Goal: Task Accomplishment & Management: Use online tool/utility

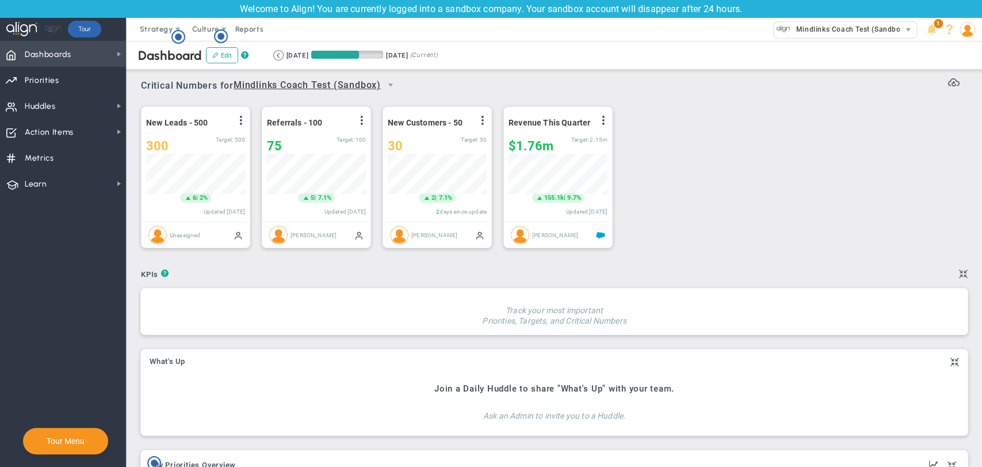
click at [55, 57] on span "Dashboards" at bounding box center [48, 55] width 47 height 24
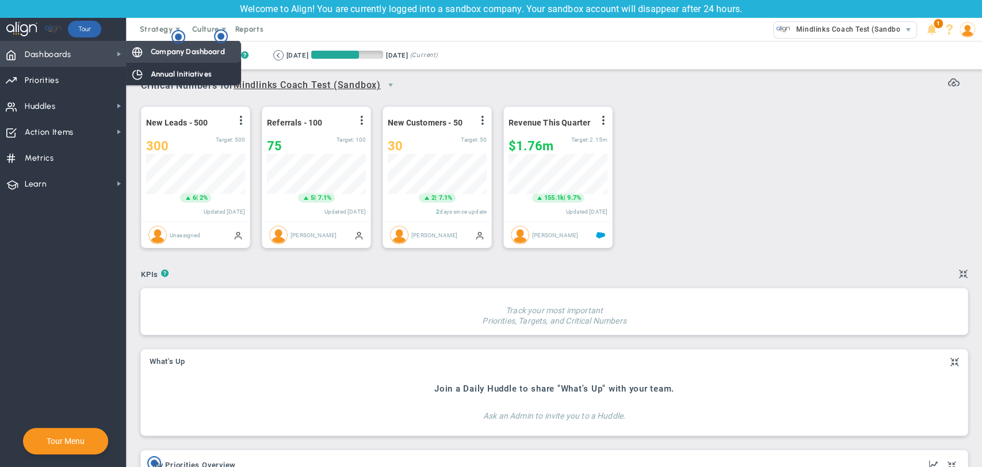
click at [157, 58] on div "Company Dashboard" at bounding box center [183, 51] width 115 height 22
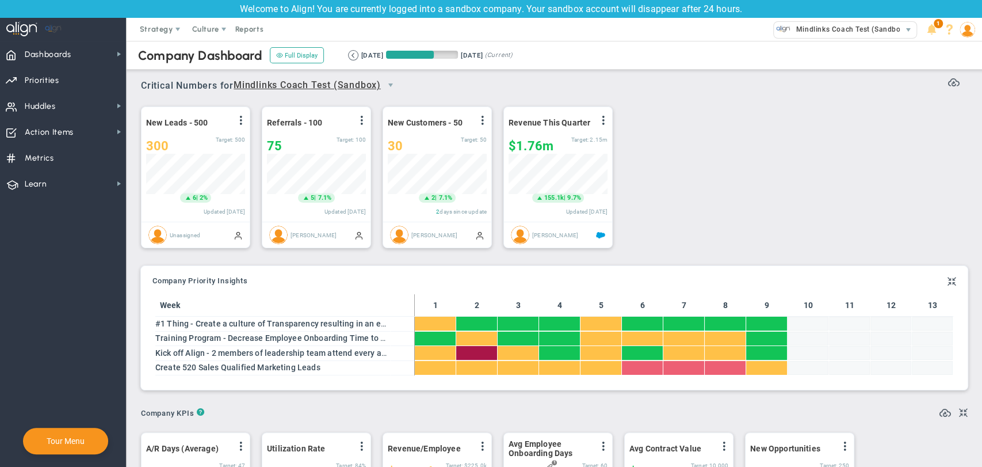
scroll to position [575328, 575270]
click at [349, 58] on button at bounding box center [353, 55] width 10 height 10
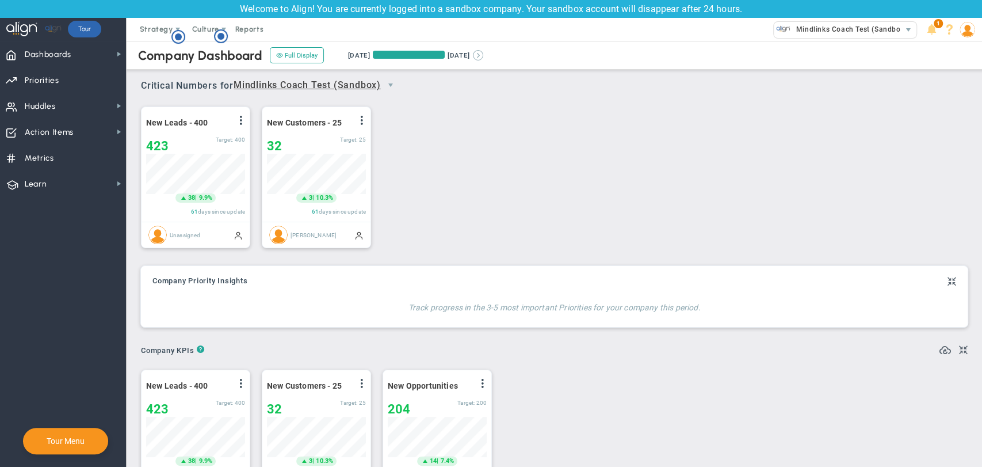
click at [483, 51] on button at bounding box center [478, 55] width 10 height 10
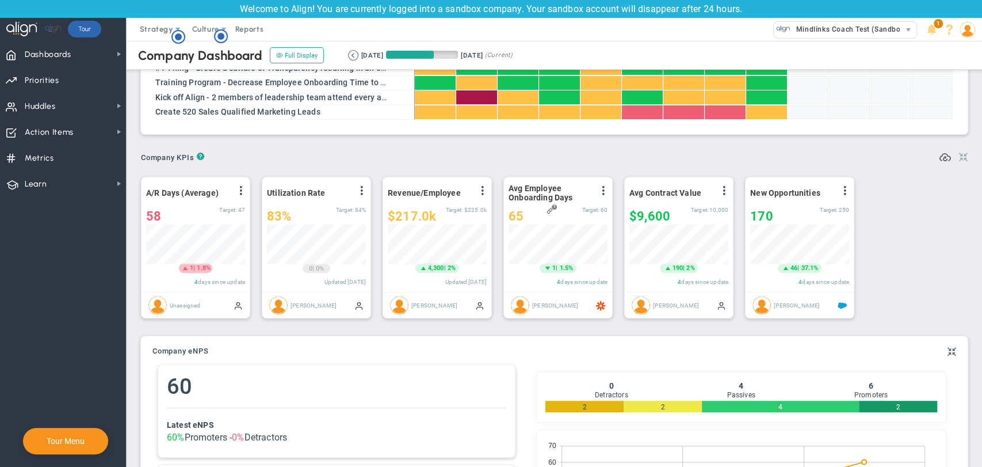
click at [959, 159] on span at bounding box center [963, 157] width 9 height 14
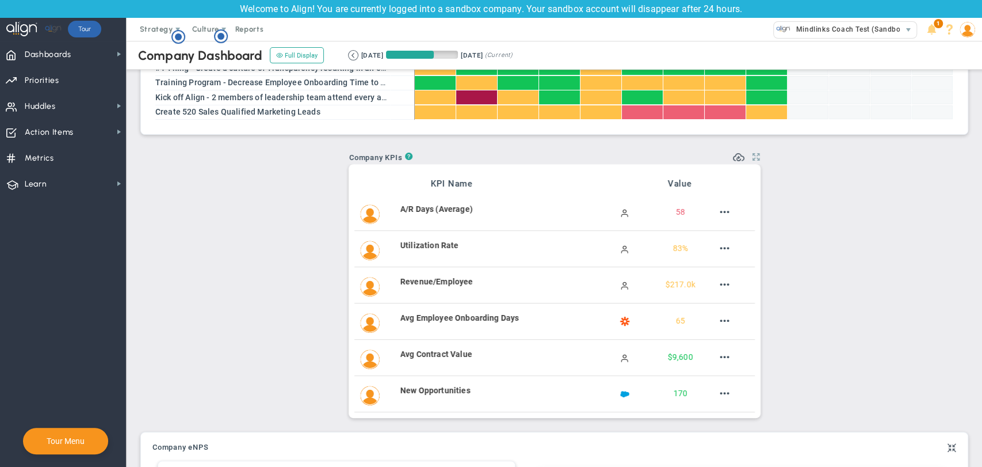
click at [752, 161] on span at bounding box center [755, 157] width 7 height 14
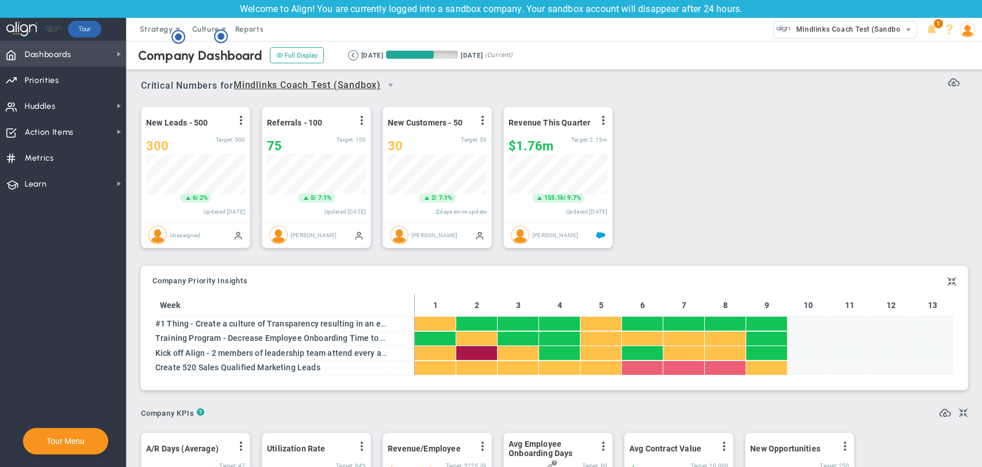
click at [71, 59] on span "Dashboards" at bounding box center [48, 55] width 47 height 24
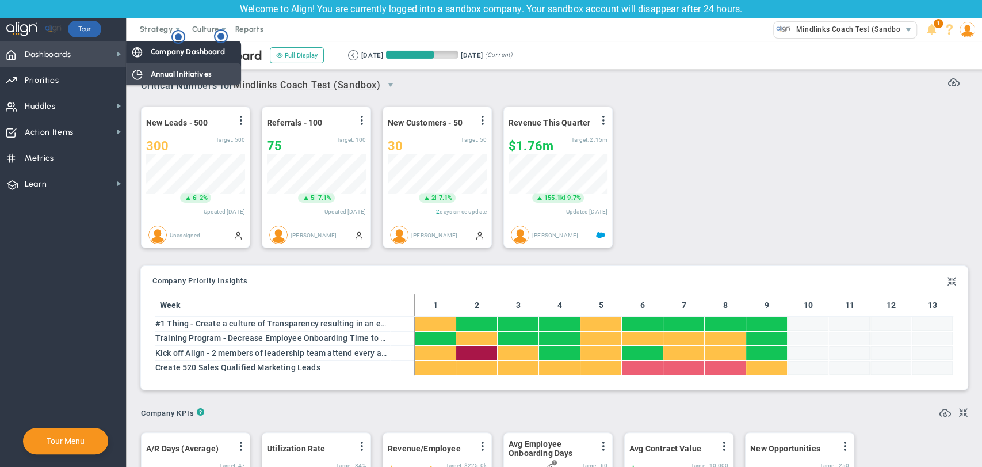
click at [183, 75] on span "Annual Initiatives" at bounding box center [181, 73] width 61 height 11
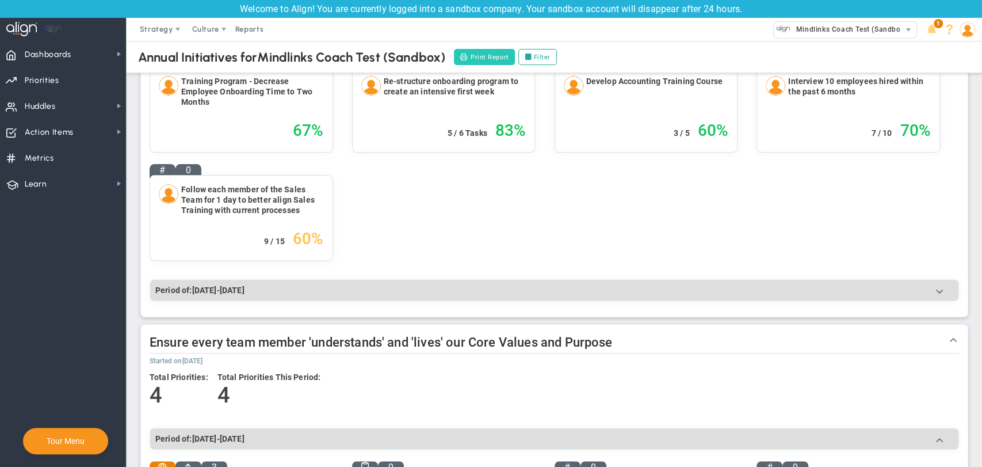
click at [496, 56] on button "Print Report" at bounding box center [484, 57] width 60 height 16
click at [74, 47] on span "Dashboards Dashboards" at bounding box center [63, 54] width 126 height 26
click at [74, 79] on span "Priorities OKR Tree Priorities OKRs" at bounding box center [63, 80] width 126 height 26
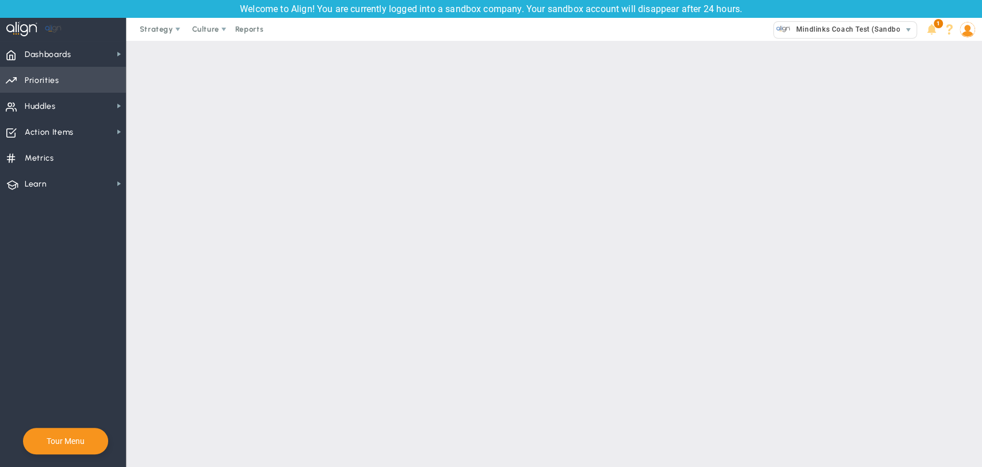
checkbox input "false"
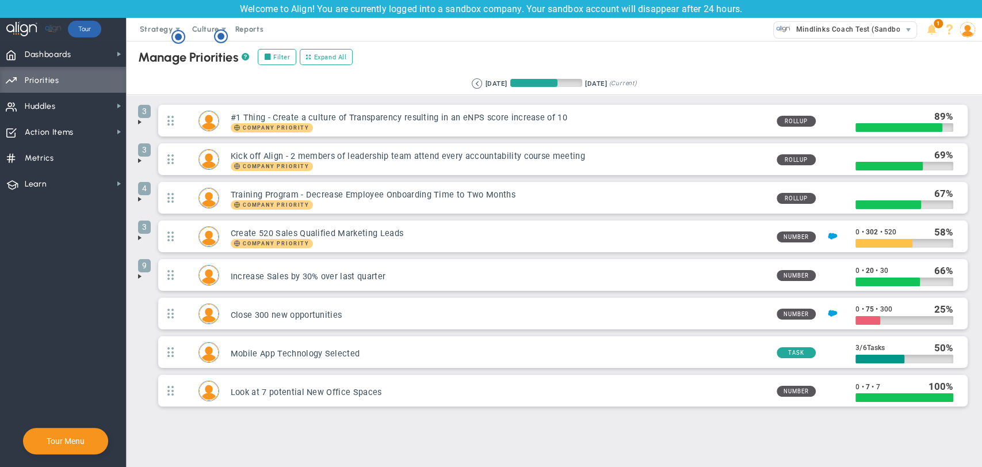
click at [139, 121] on span at bounding box center [139, 121] width 9 height 9
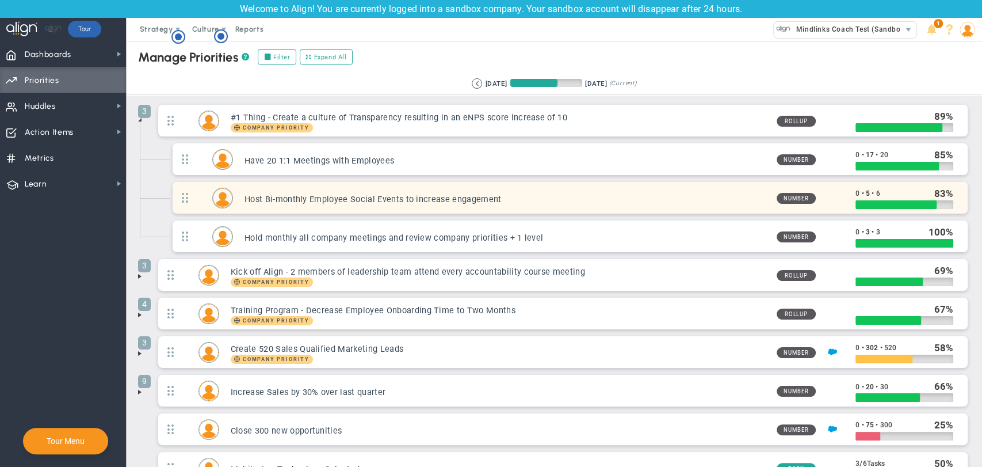
click at [948, 202] on div "Host Bi-monthly Employee Social Events to increase engagement Number 0 • 5 • 6 …" at bounding box center [570, 198] width 795 height 32
click at [925, 200] on div at bounding box center [896, 204] width 81 height 9
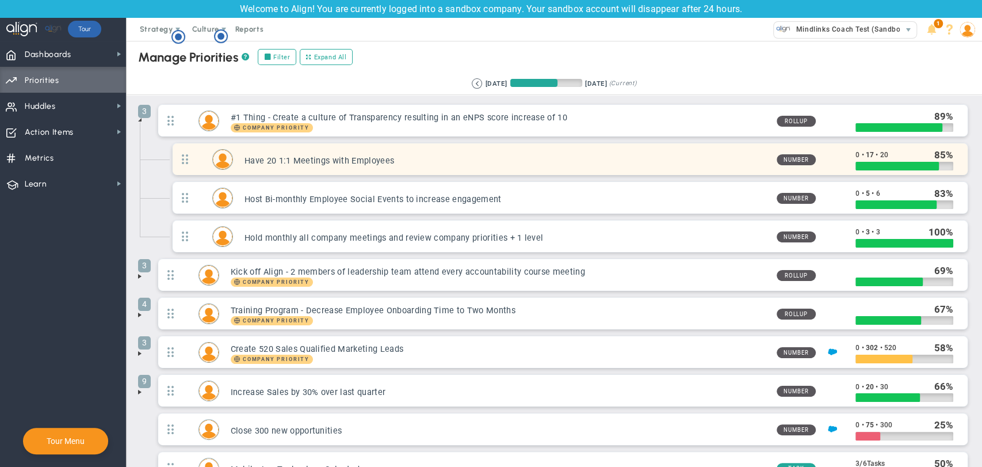
click at [263, 158] on h3 "Have 20 1:1 Meetings with Employees" at bounding box center [506, 160] width 523 height 11
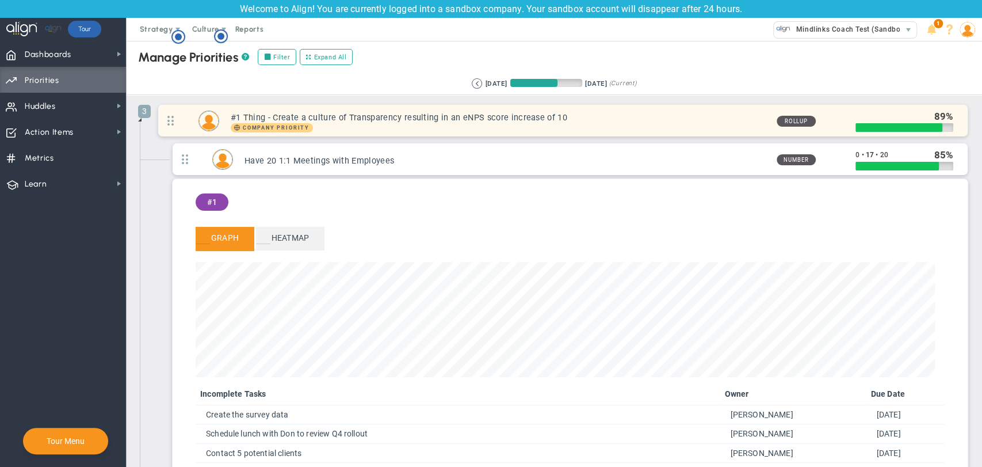
click at [299, 132] on div "3 #1 Thing - Create a culture of Transparency resulting in an eNPS score increa…" at bounding box center [563, 121] width 810 height 32
click at [311, 116] on h3 "#1 Thing - Create a culture of Transparency resulting in an eNPS score increase…" at bounding box center [499, 117] width 537 height 11
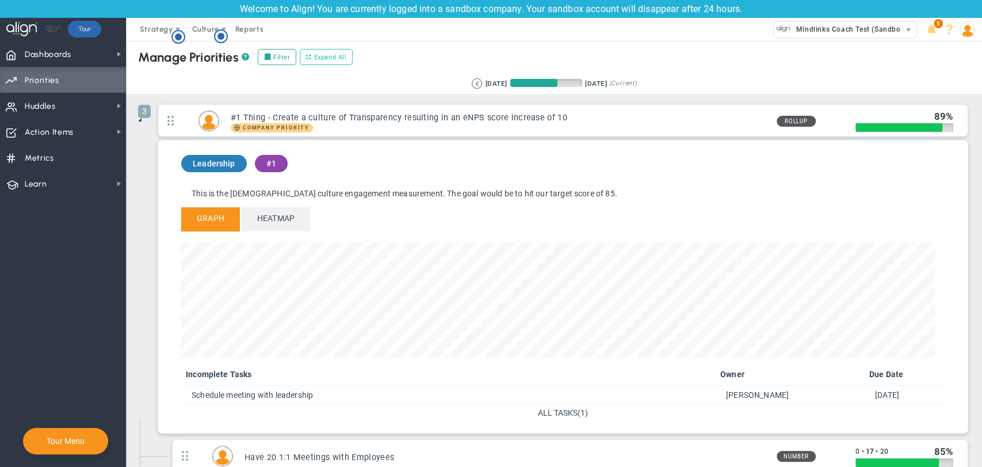
click at [327, 55] on span "Expand All" at bounding box center [330, 57] width 33 height 10
click at [327, 55] on span "Collapse All" at bounding box center [334, 57] width 38 height 10
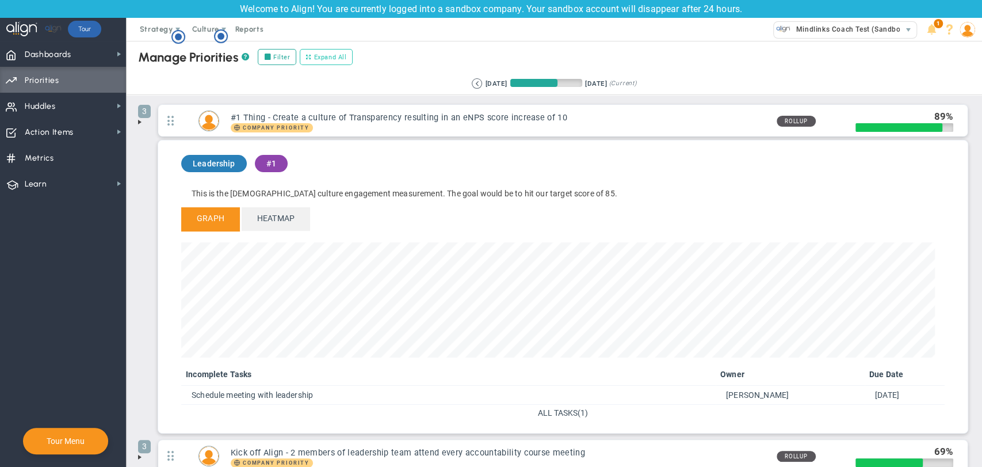
click at [327, 55] on span "Expand All" at bounding box center [330, 57] width 33 height 10
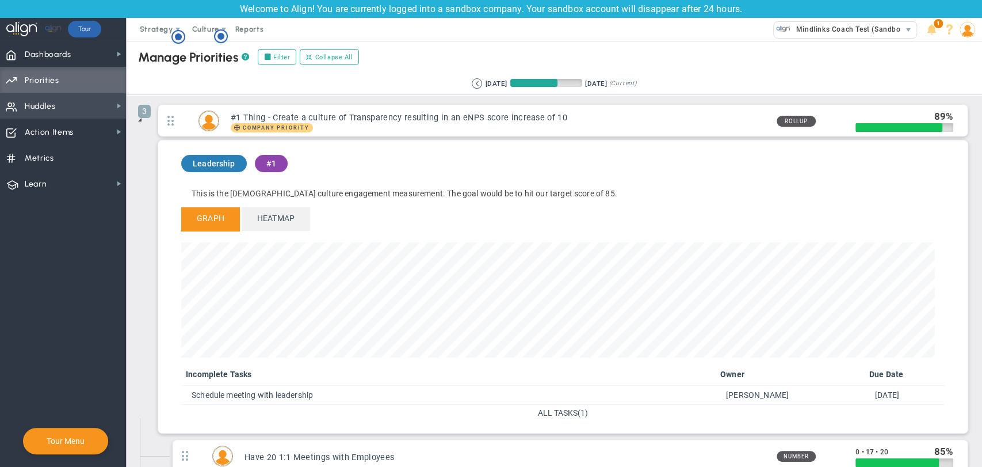
click at [55, 102] on span "Huddles" at bounding box center [40, 106] width 31 height 24
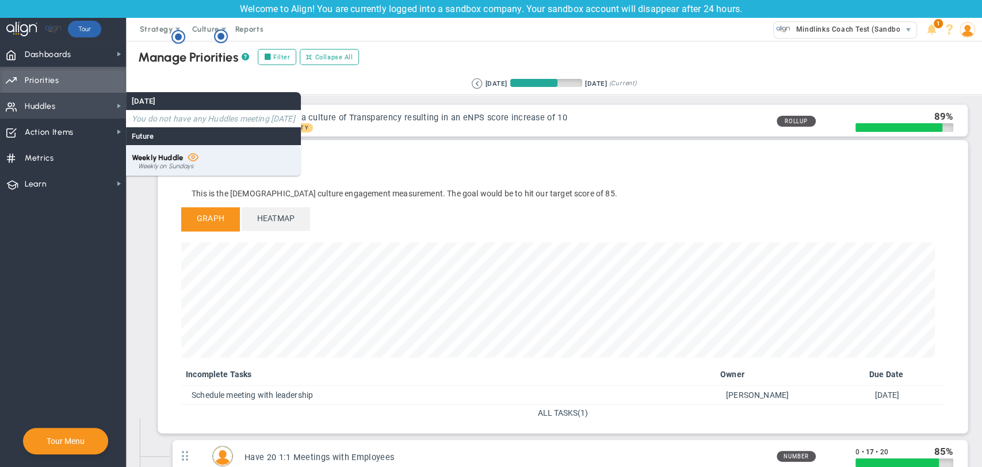
click at [158, 157] on span "Weekly Huddle" at bounding box center [157, 157] width 51 height 9
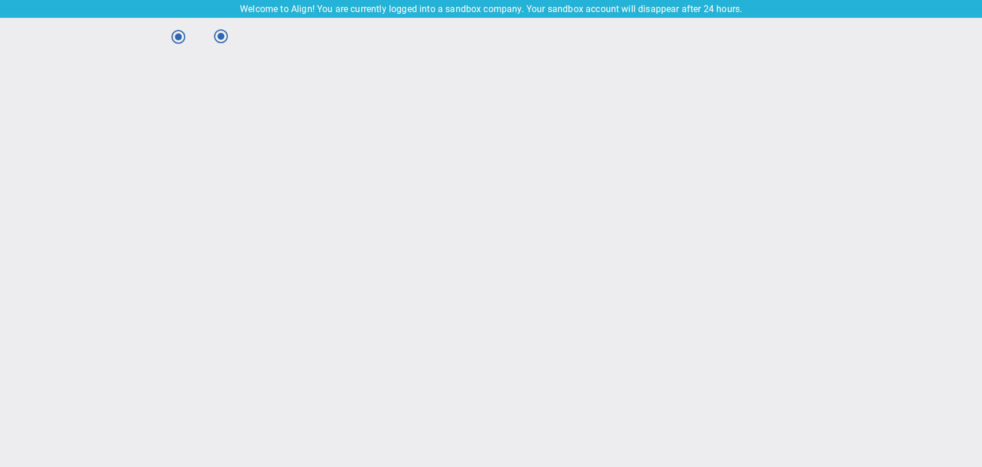
type input "[DATE]"
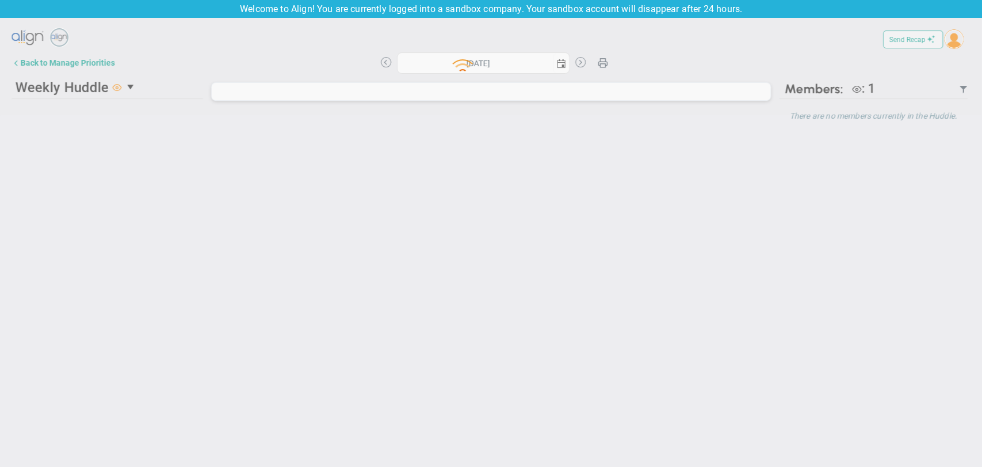
type input "[DATE]"
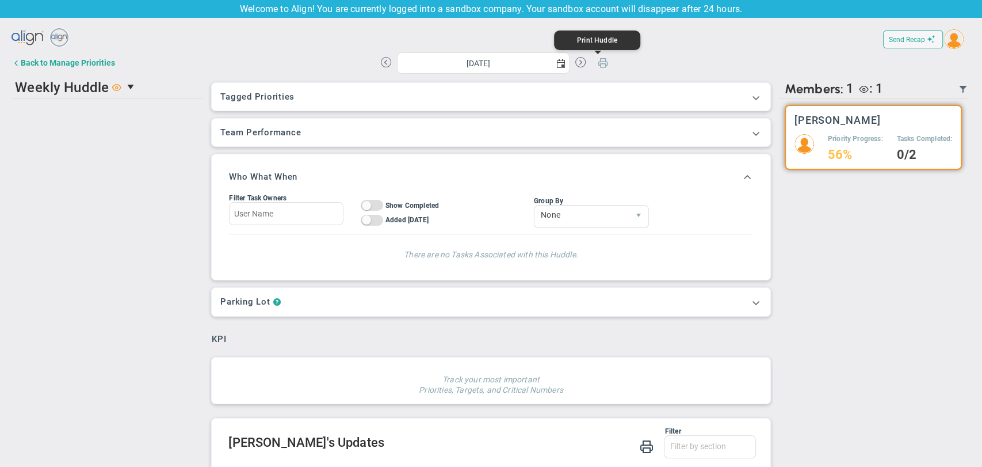
click at [598, 63] on span at bounding box center [603, 65] width 10 height 16
click at [893, 43] on span "Send Recap" at bounding box center [907, 40] width 36 height 8
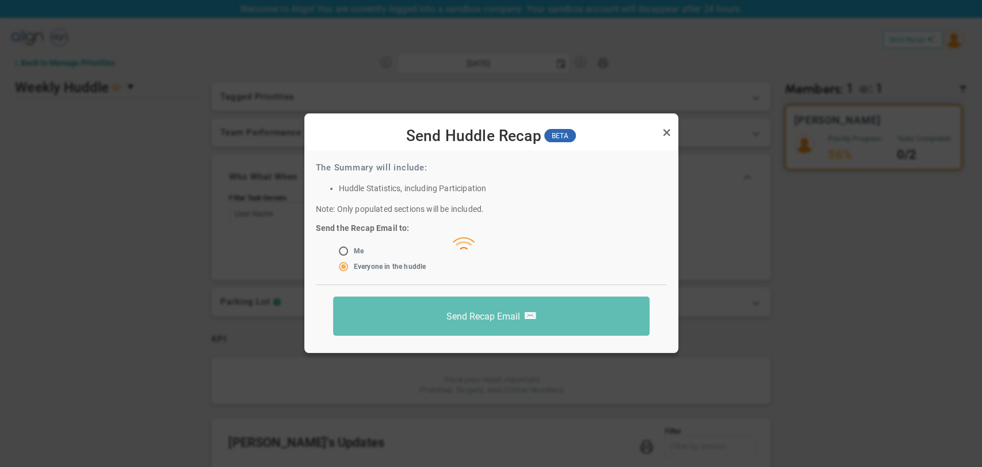
radio input "true"
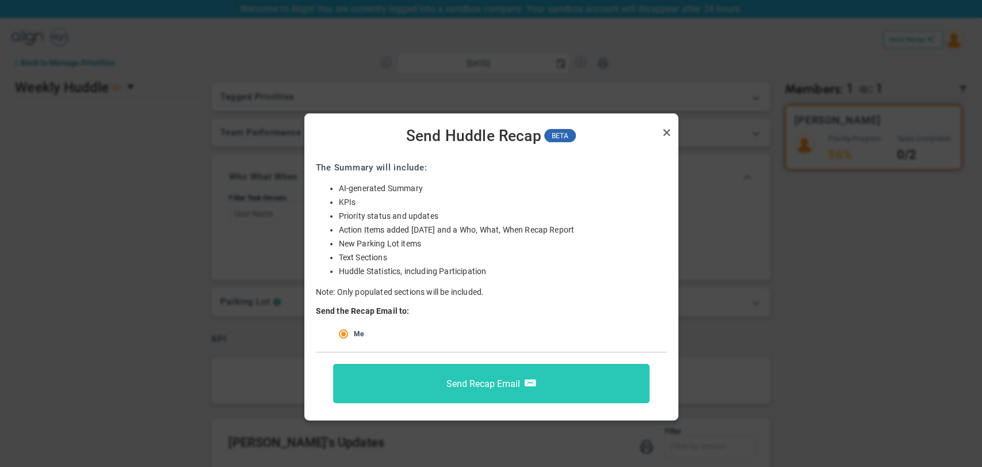
click at [528, 385] on span at bounding box center [531, 383] width 12 height 16
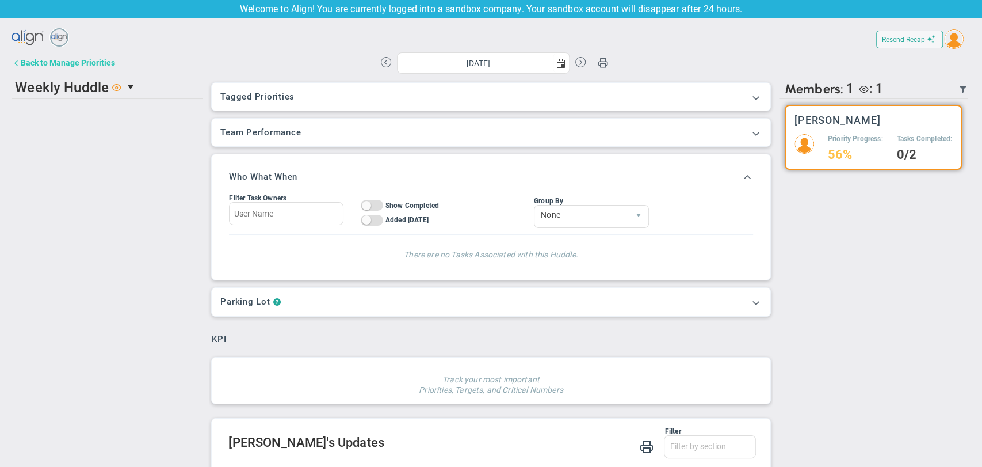
click at [84, 61] on div "Back to Manage Priorities" at bounding box center [68, 62] width 94 height 9
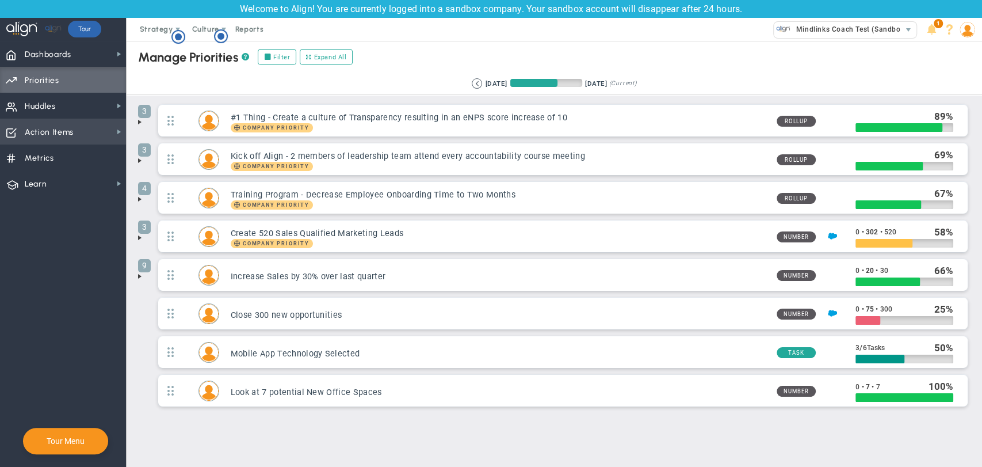
click at [48, 131] on span "Action Items" at bounding box center [49, 132] width 49 height 24
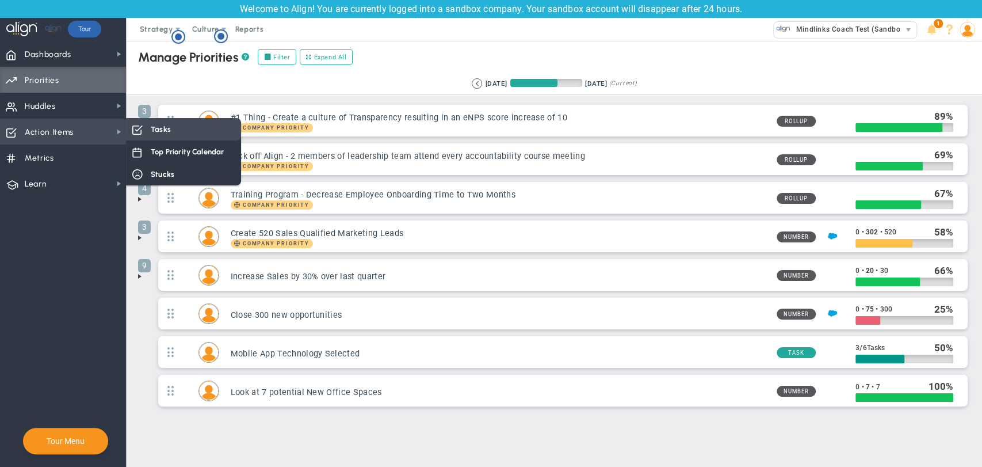
click at [171, 131] on div "Tasks" at bounding box center [183, 129] width 115 height 22
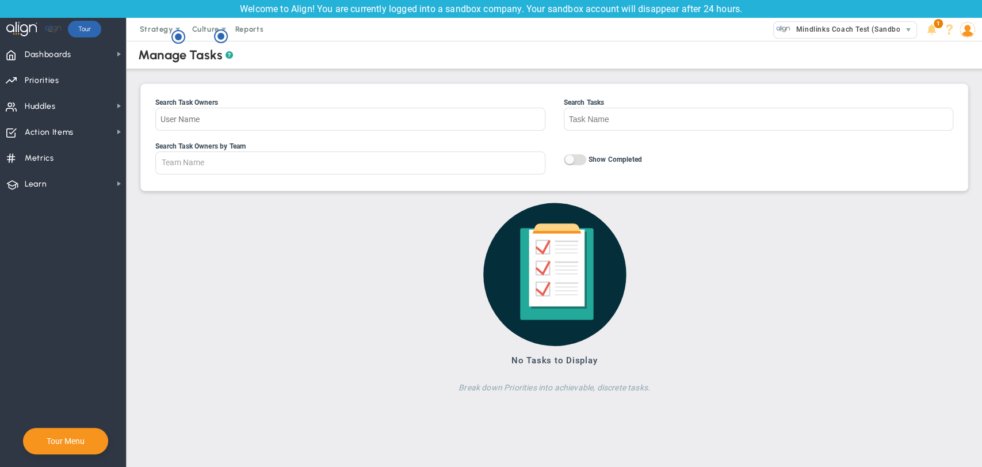
click at [580, 153] on div "Search Task Owners by Team Team Name All Hands on Deck Leadership Mark & Sudhir…" at bounding box center [554, 159] width 798 height 34
click at [580, 159] on span "On Off" at bounding box center [575, 159] width 22 height 11
click at [0, 0] on input "On Off Show Completed" at bounding box center [0, 0] width 0 height 0
click at [102, 132] on span "Action Items Action Items" at bounding box center [63, 132] width 126 height 26
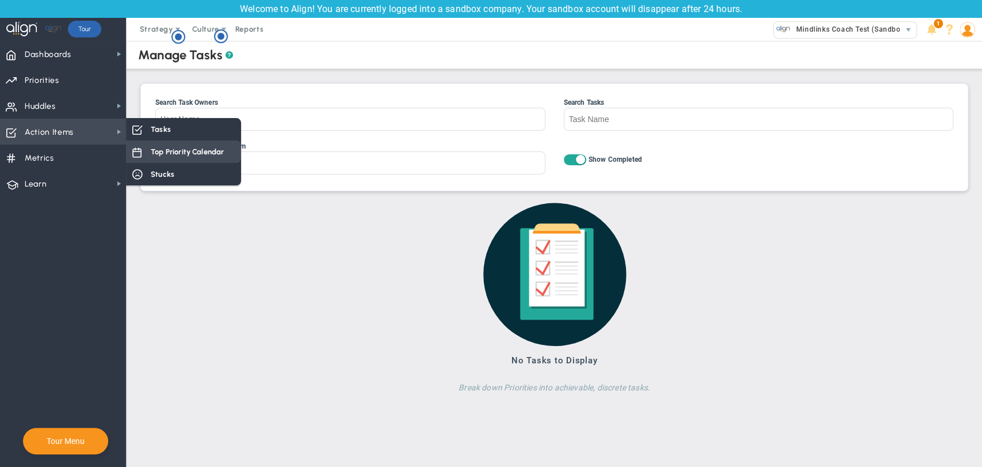
click at [197, 152] on span "Top Priority Calendar" at bounding box center [187, 151] width 73 height 11
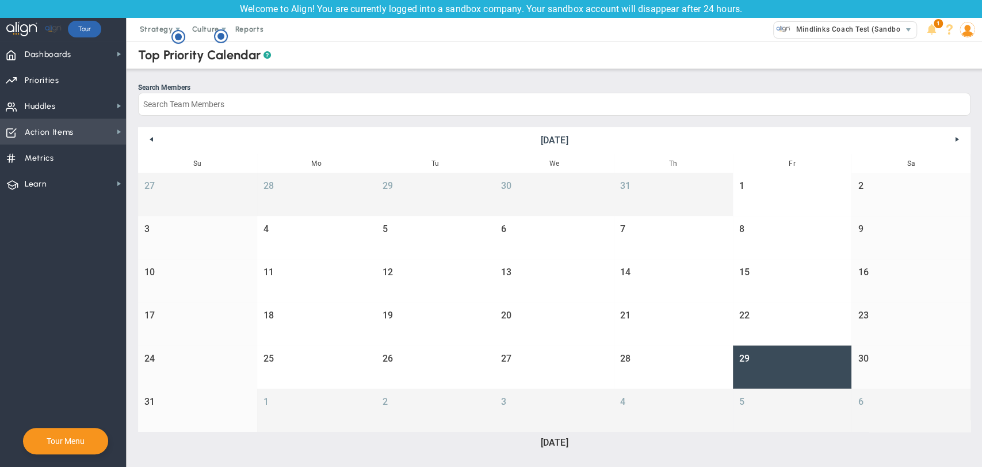
click at [88, 131] on span "Action Items Action Items" at bounding box center [63, 132] width 126 height 26
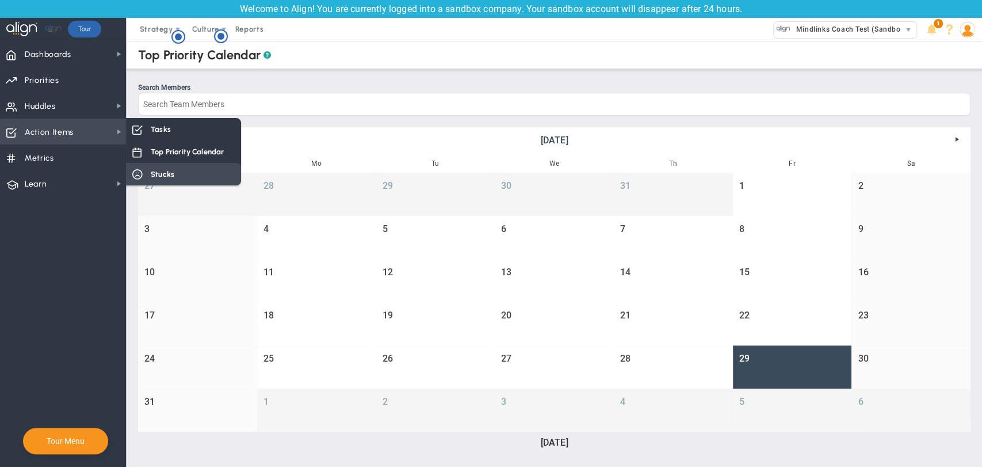
click at [151, 173] on span "Stucks" at bounding box center [163, 174] width 24 height 11
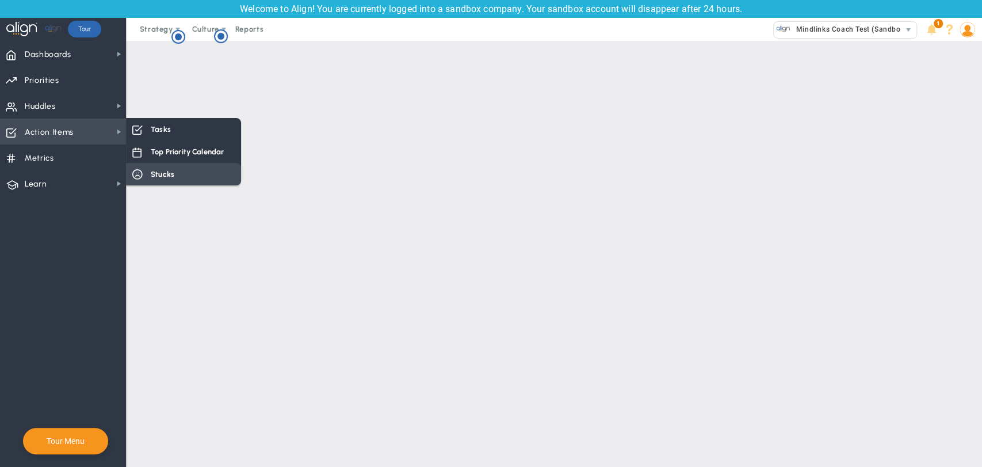
checkbox input "true"
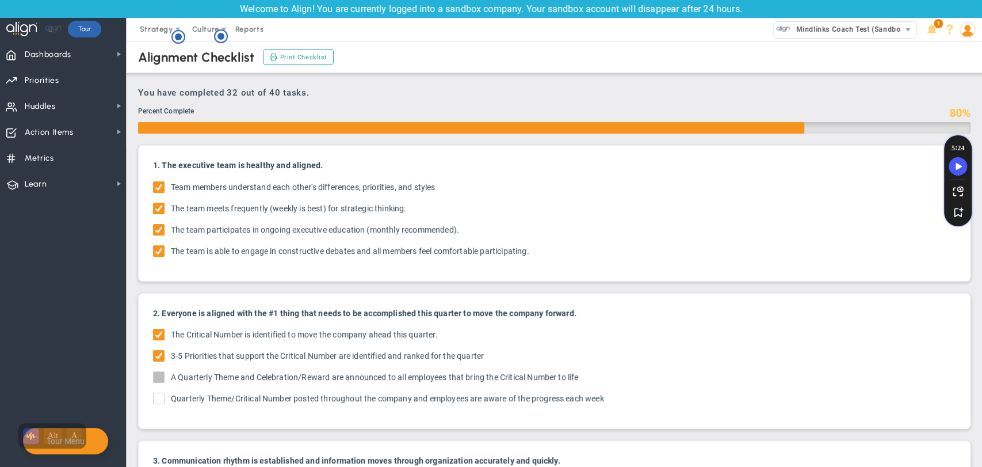
click at [161, 371] on span at bounding box center [159, 377] width 12 height 12
click at [171, 25] on span "Strategy" at bounding box center [156, 29] width 33 height 9
click at [162, 96] on span "4D Vision Summary" at bounding box center [185, 98] width 106 height 23
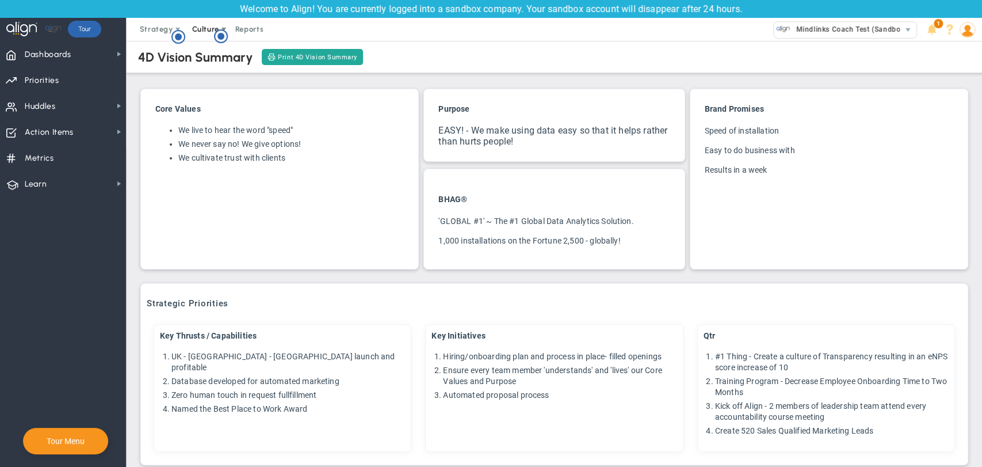
click at [207, 30] on span "Culture" at bounding box center [205, 29] width 27 height 9
click at [210, 54] on span "Suggestions" at bounding box center [230, 52] width 45 height 9
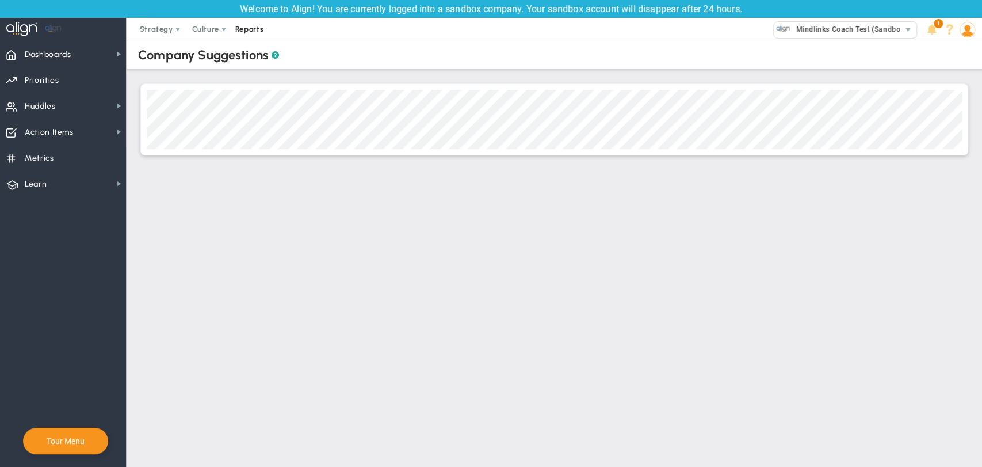
click at [258, 28] on span "Reports" at bounding box center [250, 29] width 40 height 23
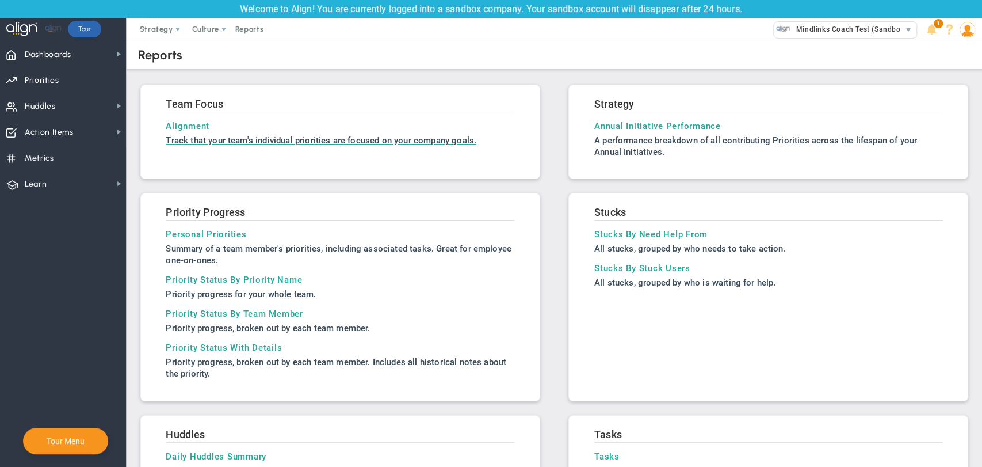
click at [195, 124] on h3 "Alignment" at bounding box center [340, 126] width 349 height 10
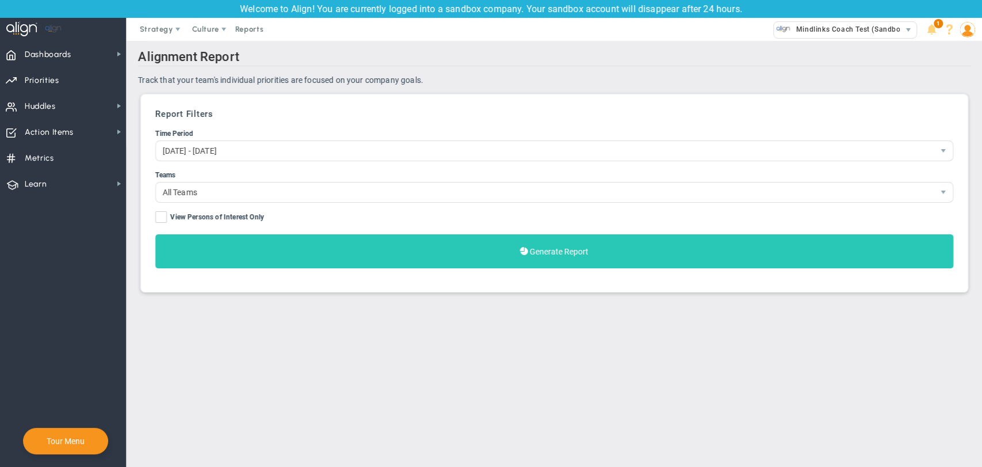
click at [258, 259] on button "Generate Report" at bounding box center [554, 251] width 798 height 34
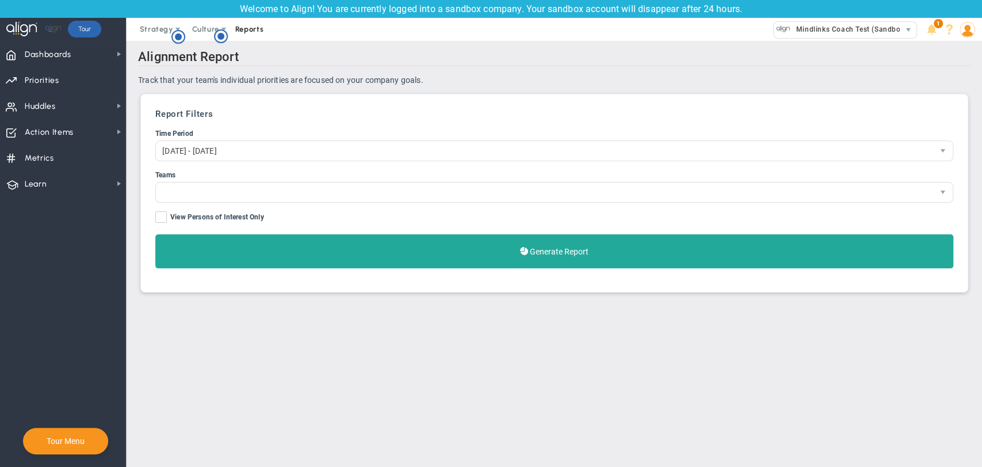
click at [249, 29] on span "Reports" at bounding box center [250, 29] width 40 height 23
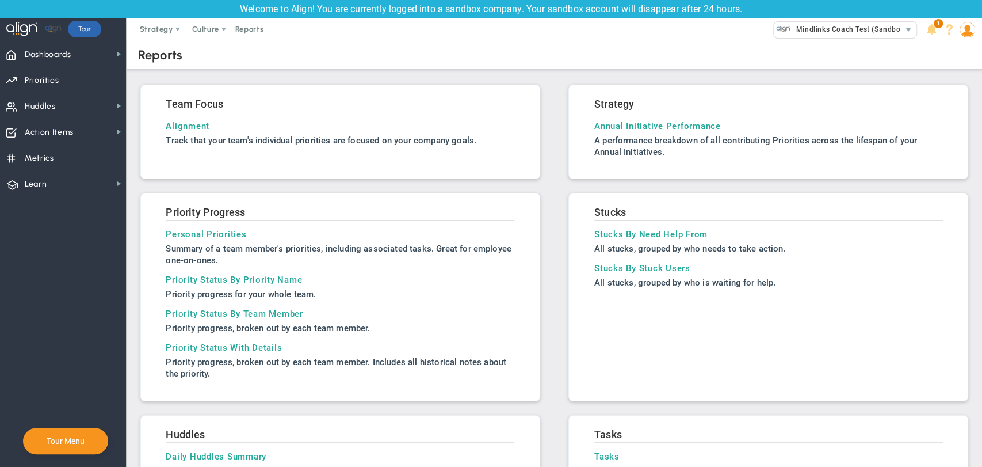
click at [619, 123] on h3 "Annual Initiative Performance" at bounding box center [768, 126] width 349 height 10
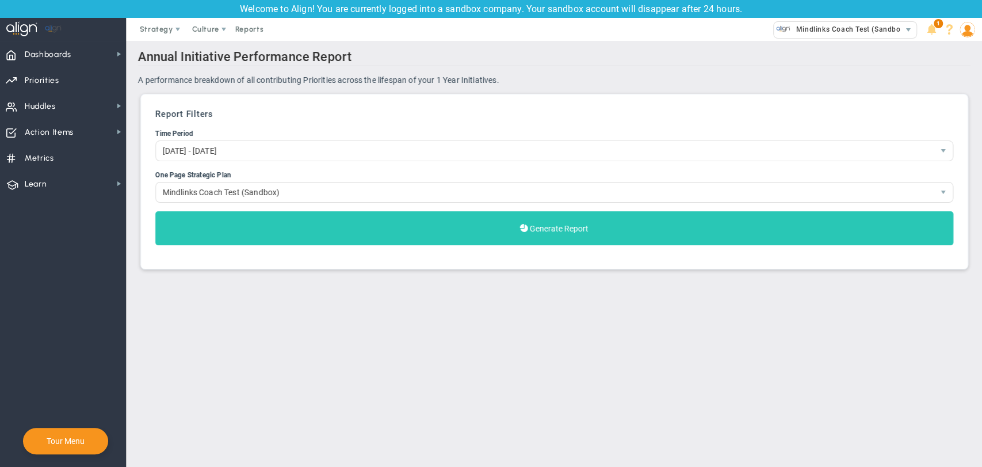
click at [460, 237] on button "Generate Report" at bounding box center [554, 228] width 798 height 34
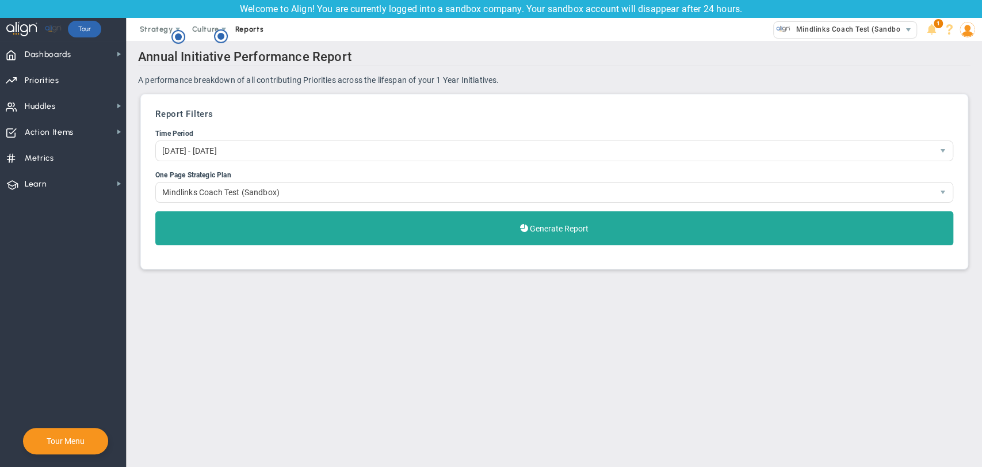
click at [246, 29] on span "Reports" at bounding box center [250, 29] width 40 height 23
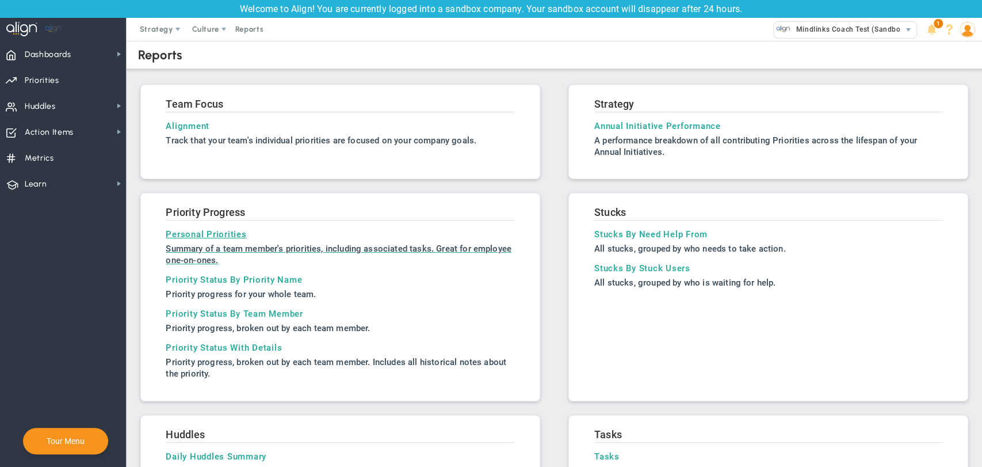
click at [217, 236] on h3 "Personal Priorities" at bounding box center [340, 234] width 349 height 10
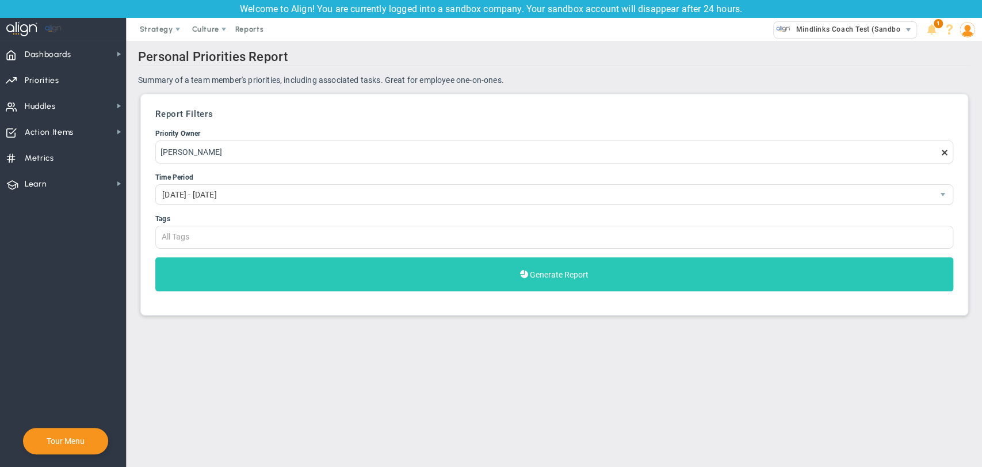
click at [261, 269] on button "Generate Report" at bounding box center [554, 274] width 798 height 34
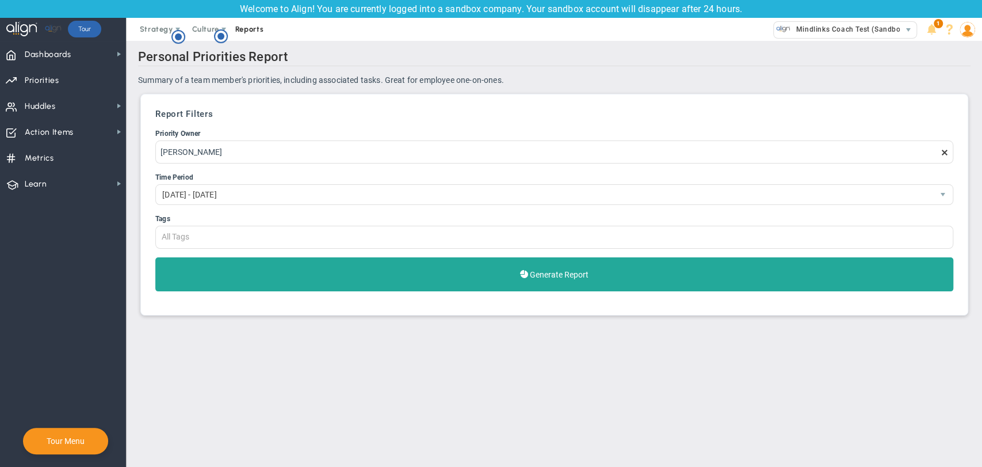
click at [249, 32] on span "Reports" at bounding box center [250, 29] width 40 height 23
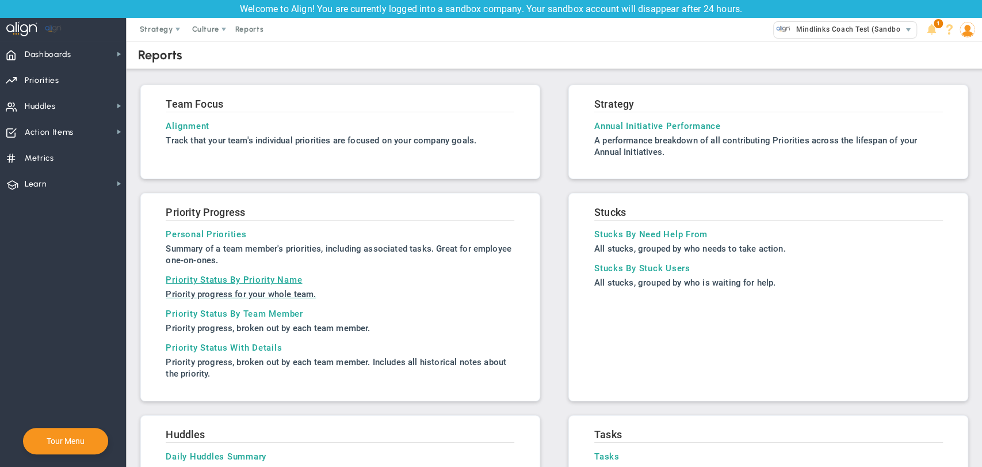
click at [230, 274] on h3 "Priority Status By Priority Name" at bounding box center [340, 279] width 349 height 10
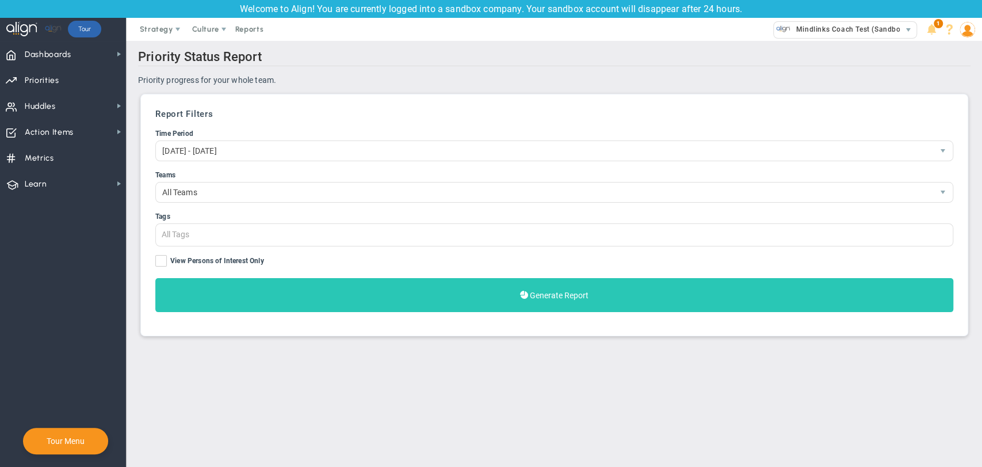
click at [330, 305] on button "Generate Report" at bounding box center [554, 295] width 798 height 34
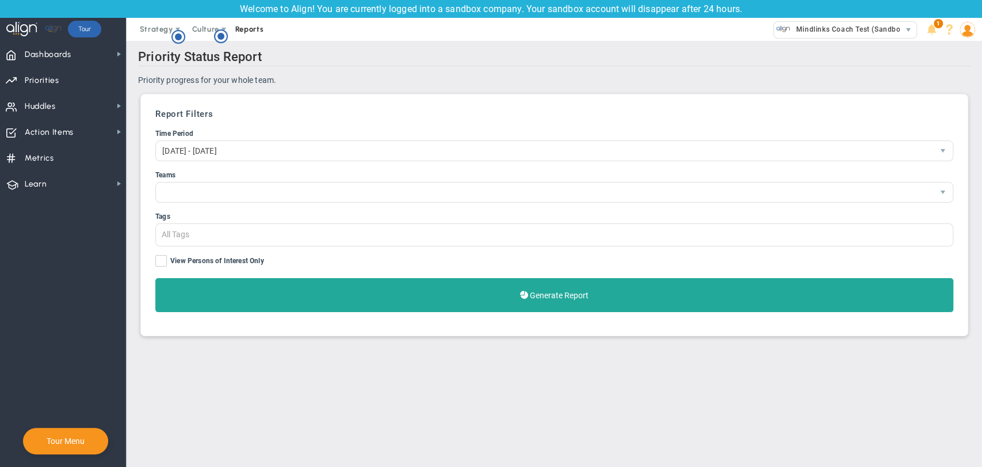
click at [250, 25] on span "Reports" at bounding box center [250, 29] width 40 height 23
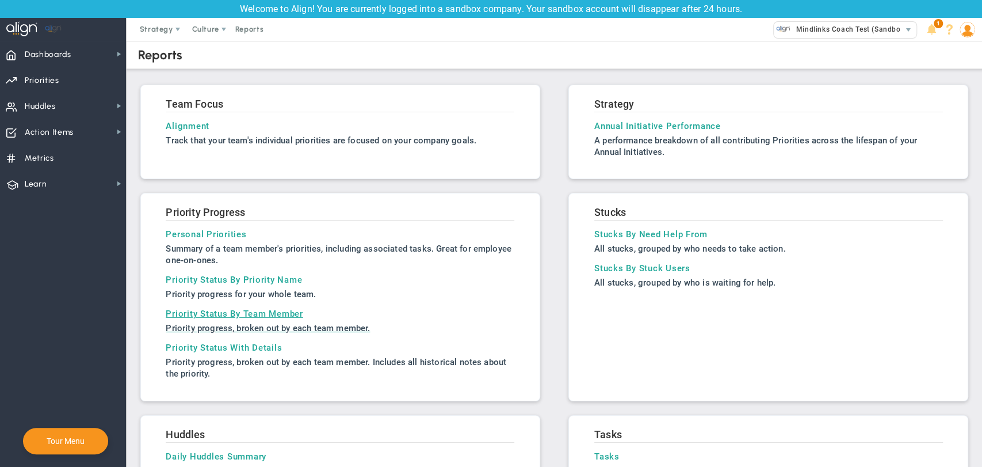
click at [235, 316] on h3 "Priority Status By Team Member" at bounding box center [340, 313] width 349 height 10
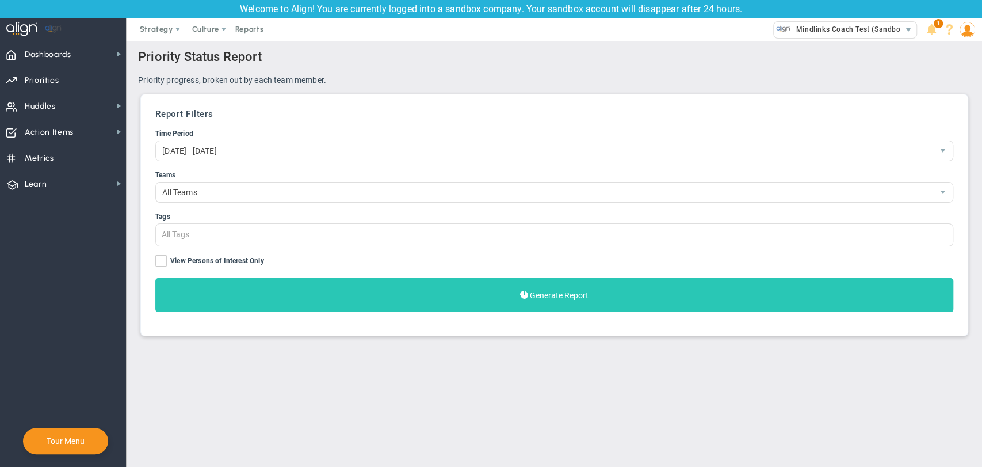
click at [318, 289] on button "Generate Report" at bounding box center [554, 295] width 798 height 34
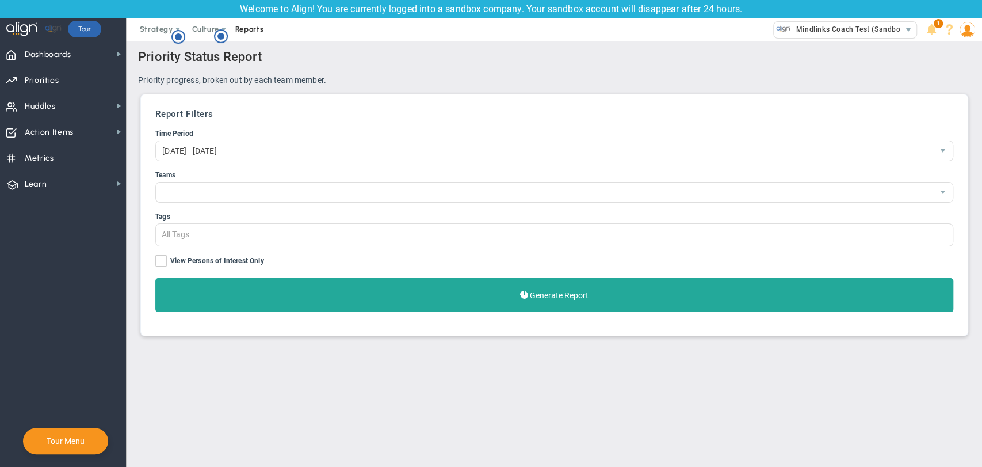
click at [246, 29] on span "Reports" at bounding box center [250, 29] width 40 height 23
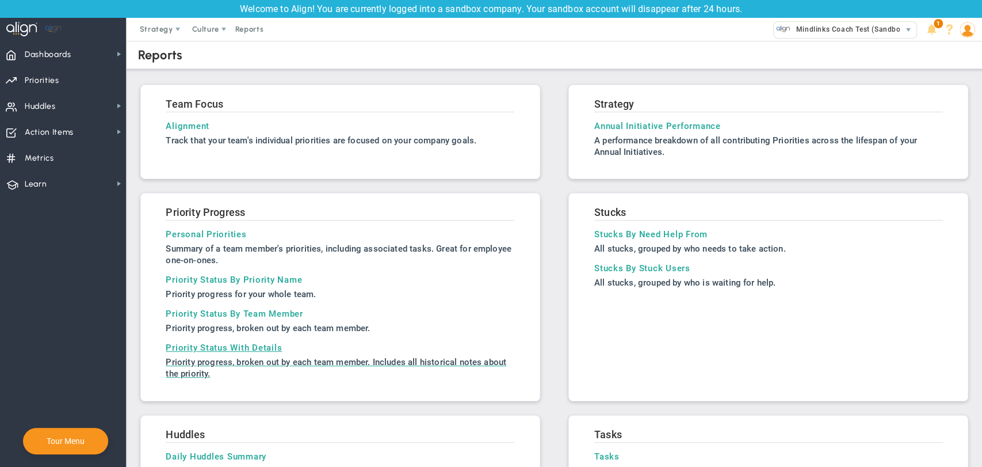
click at [228, 347] on h3 "Priority Status With Details" at bounding box center [340, 347] width 349 height 10
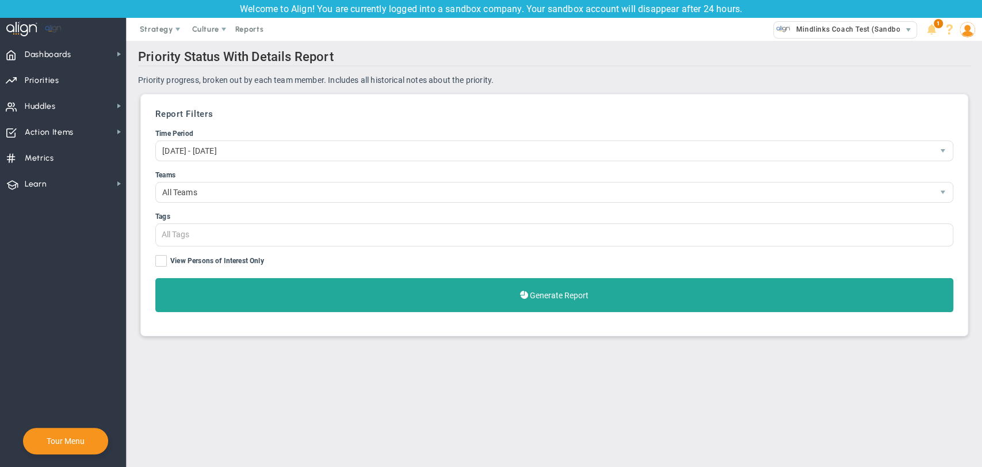
click at [369, 296] on button "Generate Report" at bounding box center [554, 295] width 798 height 34
click at [242, 32] on span "Reports" at bounding box center [250, 29] width 40 height 23
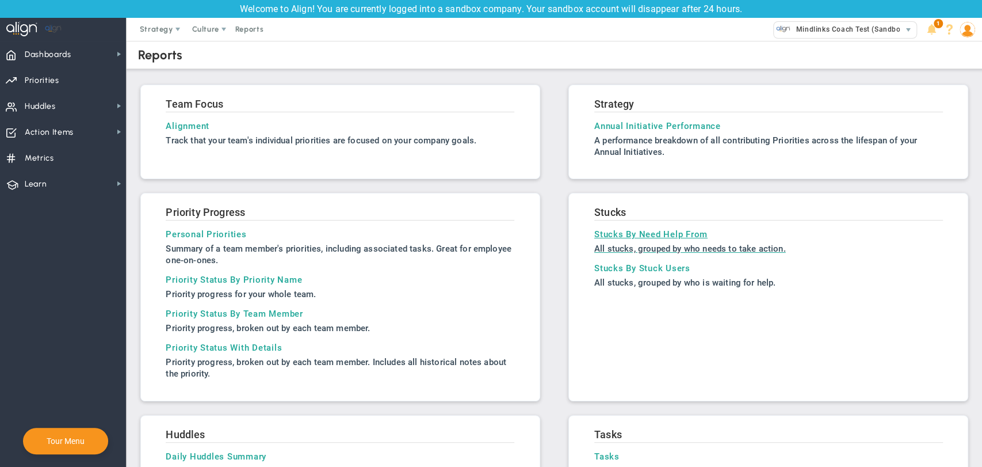
click at [611, 236] on h3 "Stucks By Need Help From" at bounding box center [768, 234] width 349 height 10
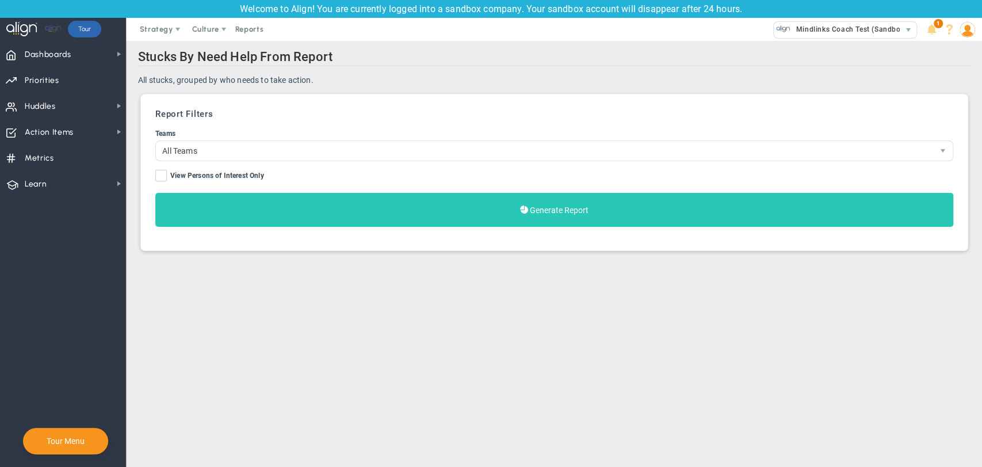
click at [563, 210] on span "Generate Report" at bounding box center [559, 209] width 59 height 9
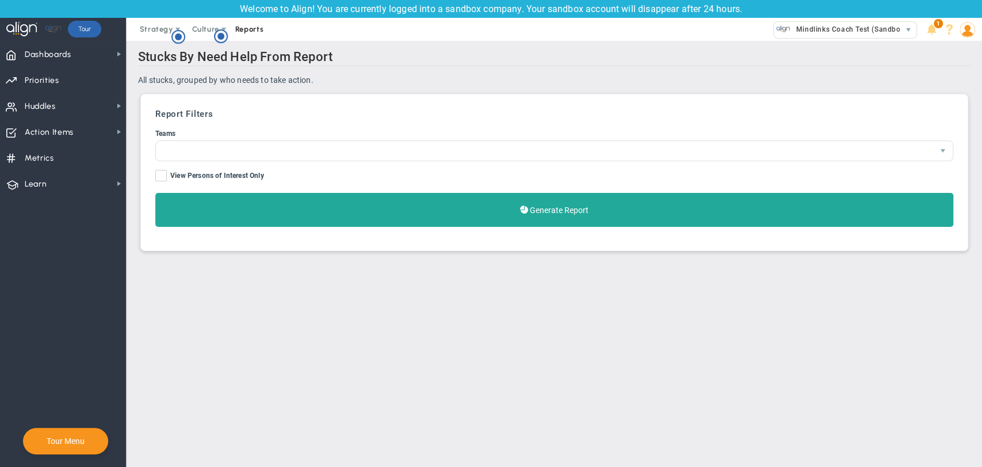
click at [254, 28] on span "Reports" at bounding box center [250, 29] width 40 height 23
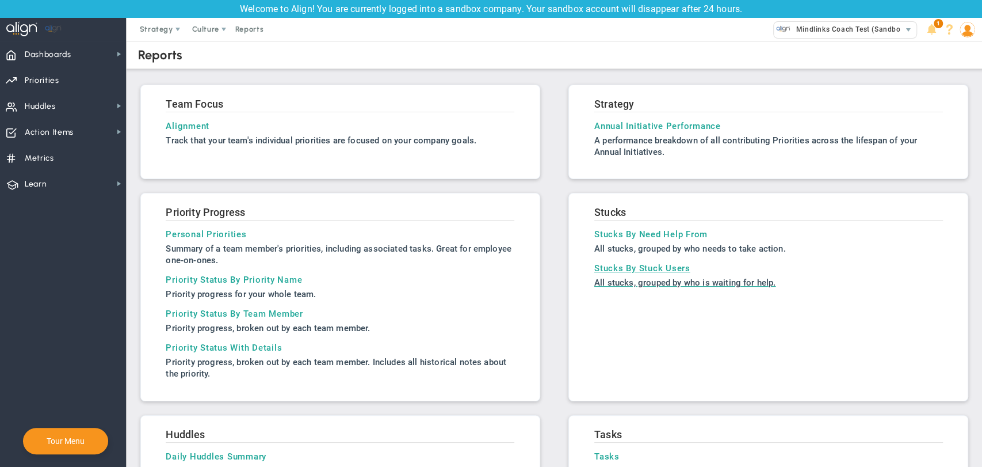
click at [625, 269] on h3 "Stucks By Stuck Users" at bounding box center [768, 268] width 349 height 10
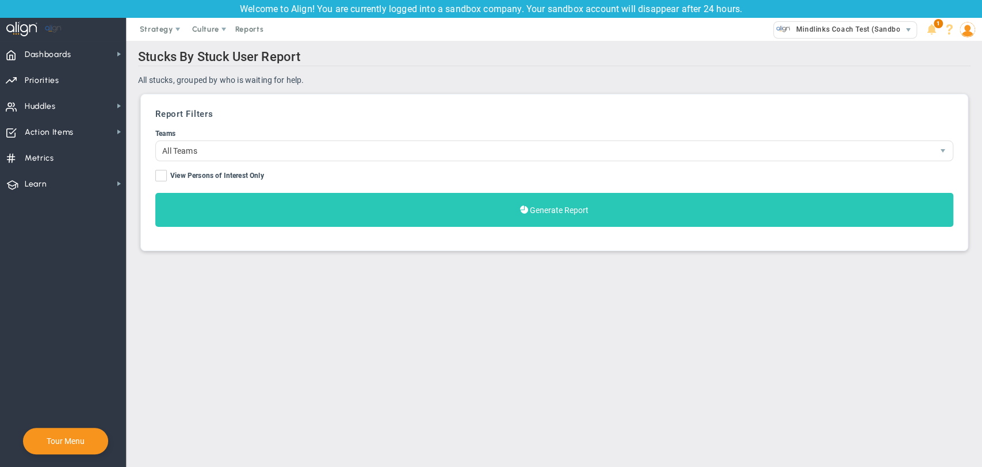
click at [526, 214] on span at bounding box center [524, 209] width 8 height 11
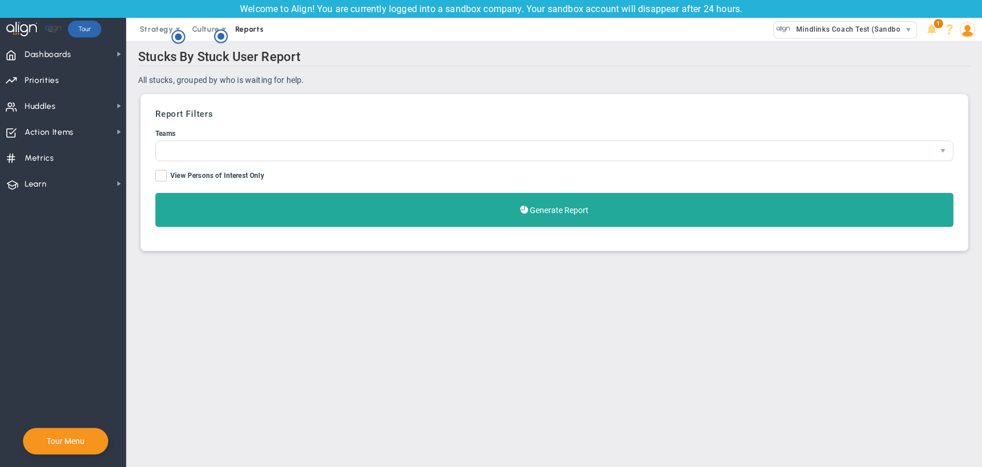
click at [255, 28] on span "Reports" at bounding box center [250, 29] width 40 height 23
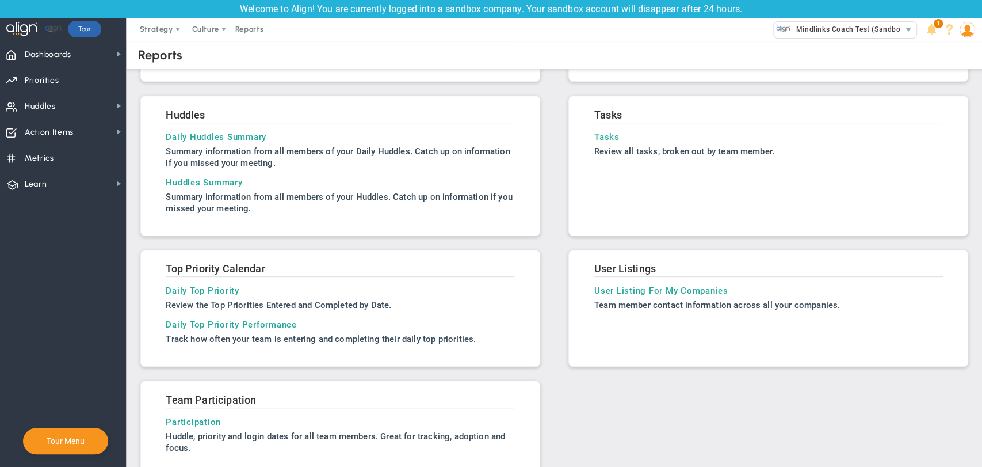
scroll to position [340, 0]
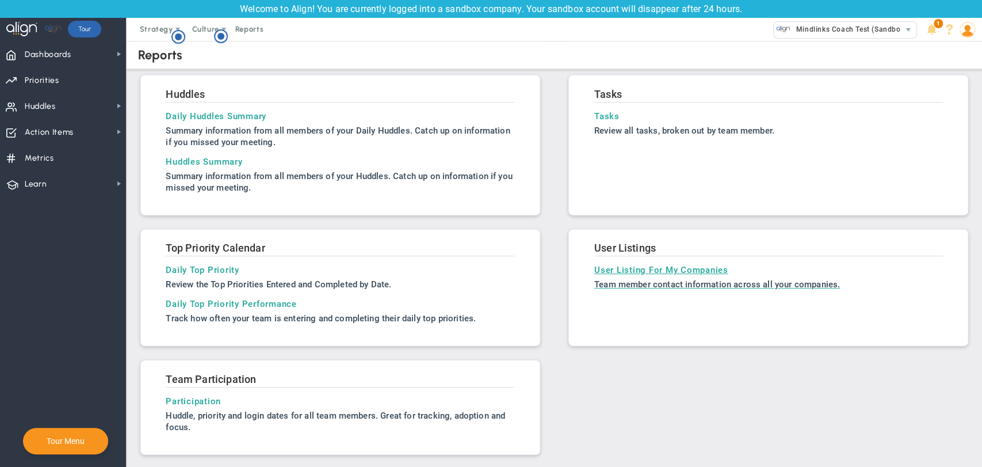
click at [631, 266] on h3 "User Listing For My Companies" at bounding box center [768, 270] width 349 height 10
click at [595, 111] on h3 "Tasks" at bounding box center [768, 116] width 349 height 10
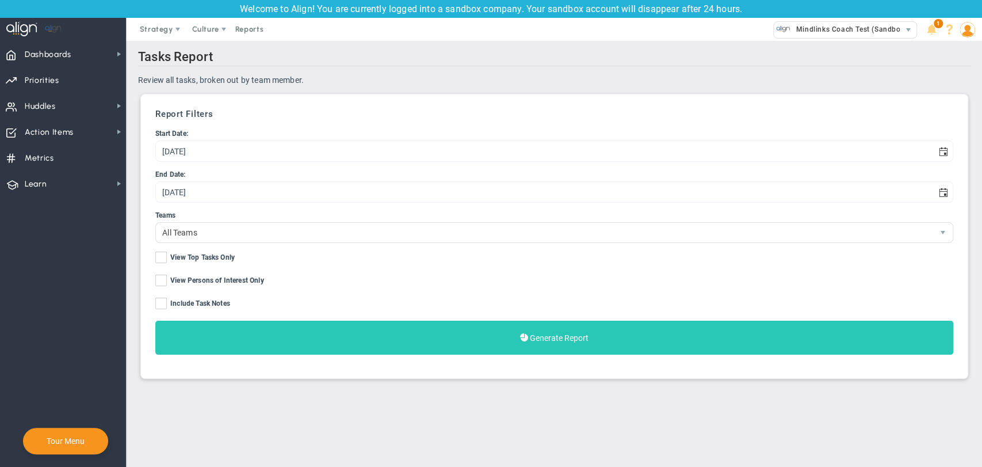
click at [465, 342] on button "Generate Report" at bounding box center [554, 337] width 798 height 34
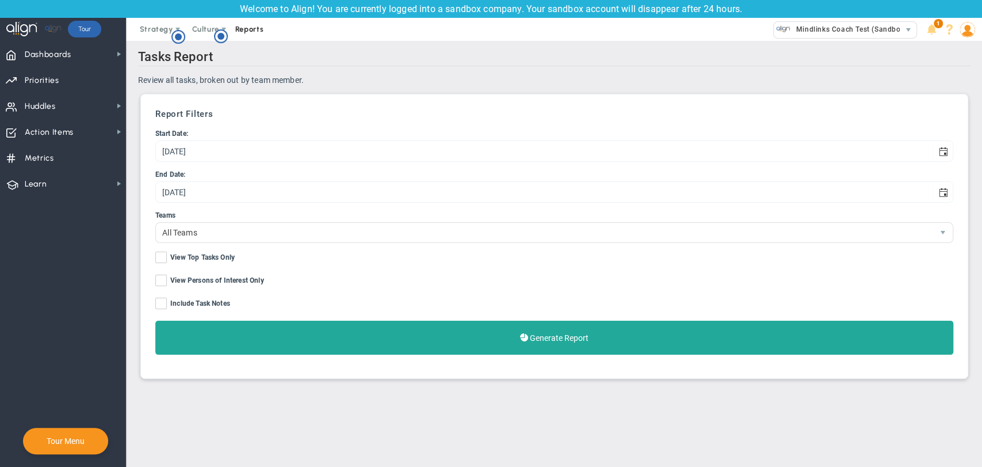
click at [244, 33] on span "Reports" at bounding box center [250, 29] width 40 height 23
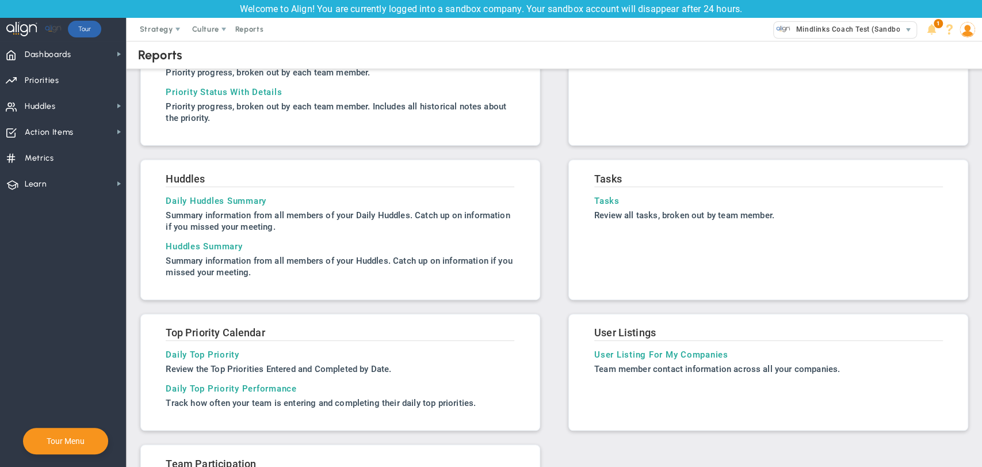
scroll to position [340, 0]
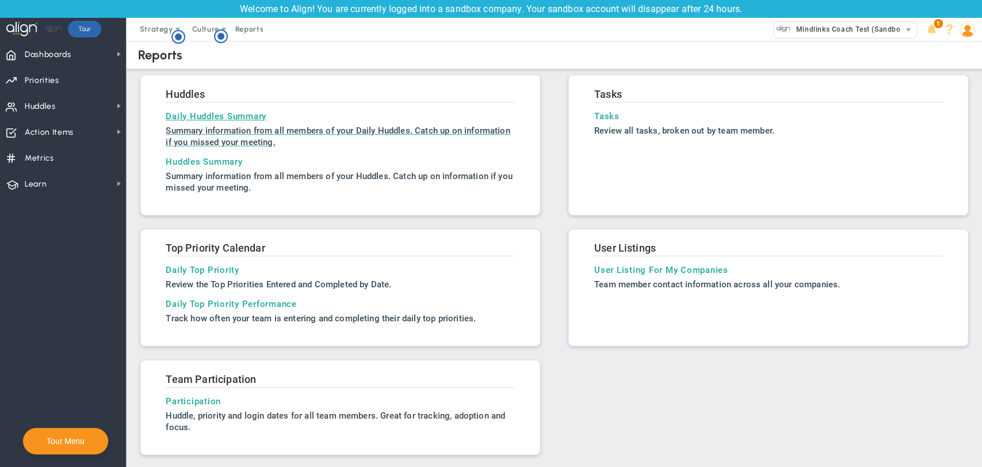
click at [216, 116] on h3 "Daily Huddles Summary" at bounding box center [340, 116] width 349 height 10
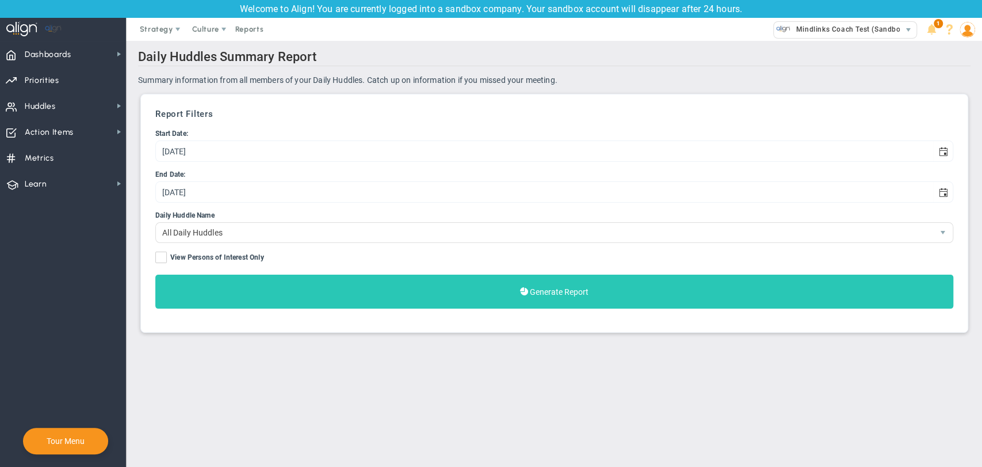
click at [285, 280] on button "Generate Report" at bounding box center [554, 291] width 798 height 34
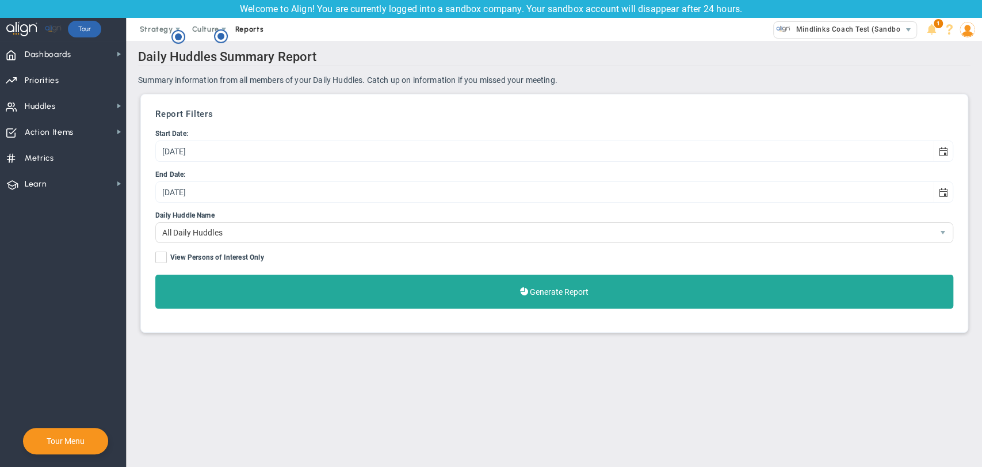
click at [244, 25] on span "Reports" at bounding box center [250, 29] width 40 height 23
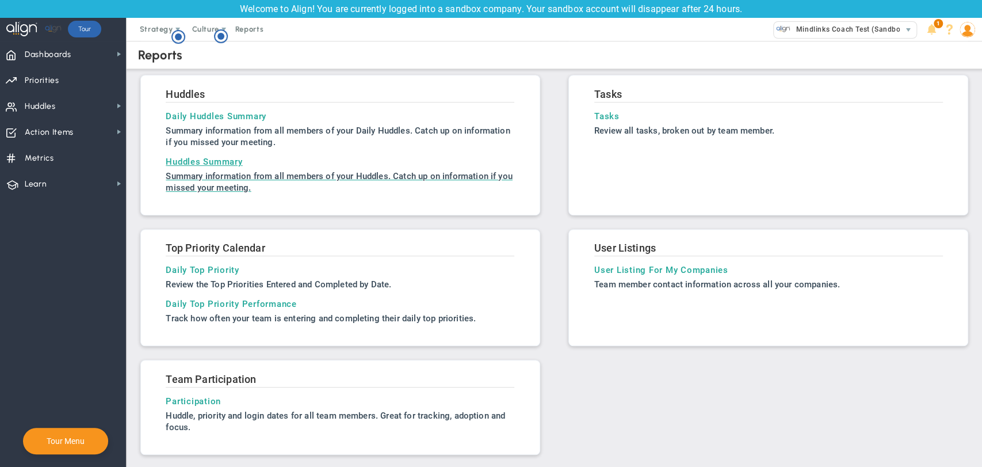
click at [180, 161] on h3 "Huddles Summary" at bounding box center [340, 162] width 349 height 10
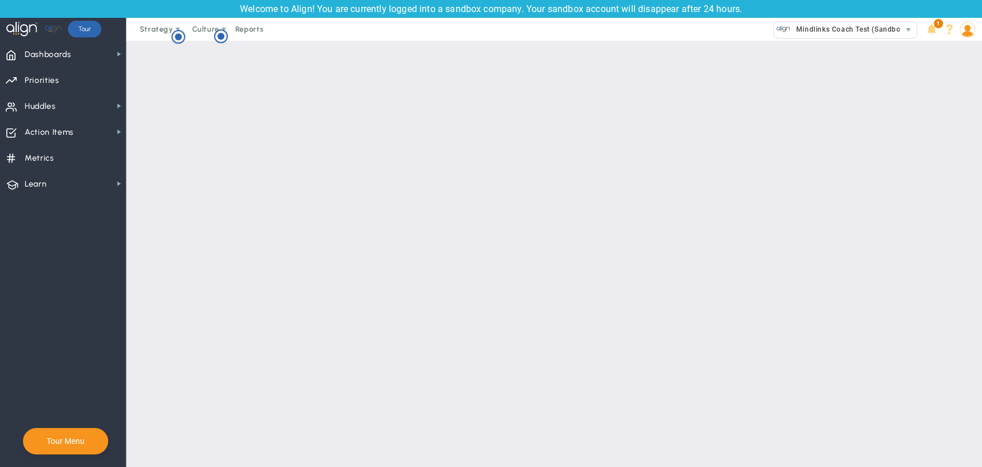
type input "[DATE]"
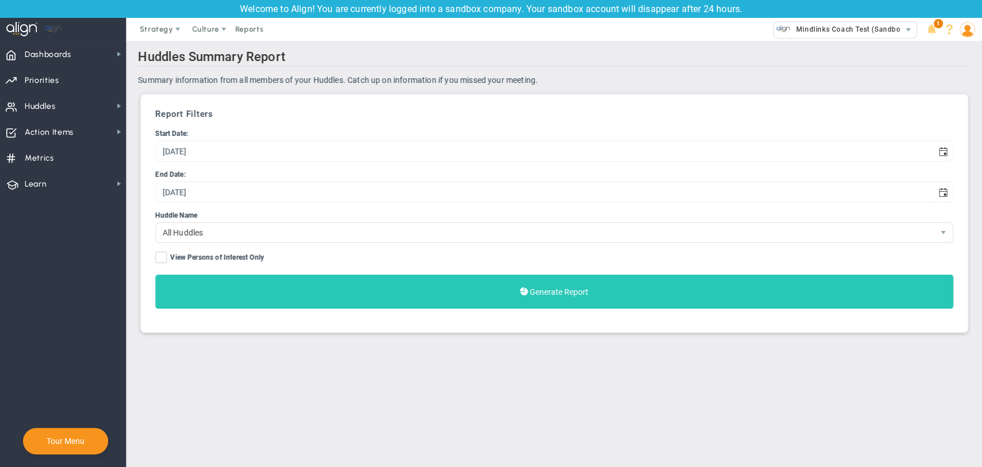
click at [500, 295] on button "Generate Report" at bounding box center [554, 291] width 798 height 34
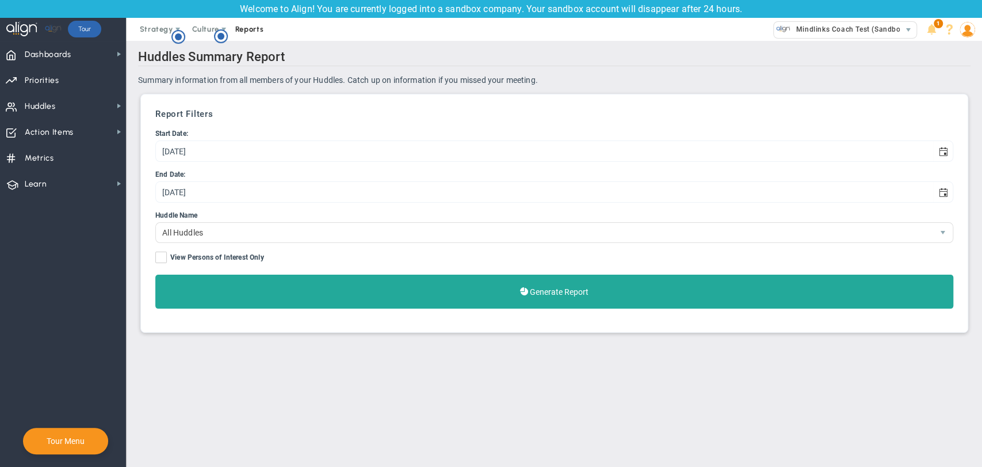
click at [246, 26] on span "Reports" at bounding box center [250, 29] width 40 height 23
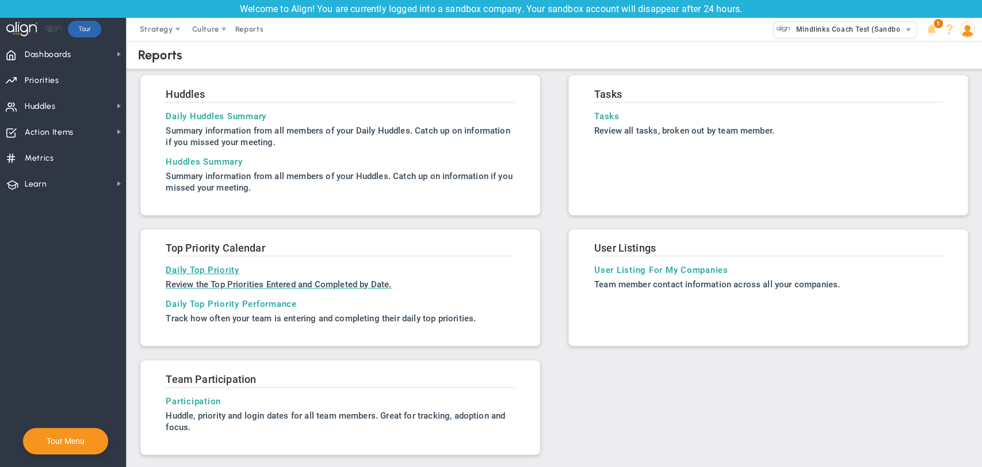
click at [212, 267] on h3 "Daily Top Priority" at bounding box center [340, 270] width 349 height 10
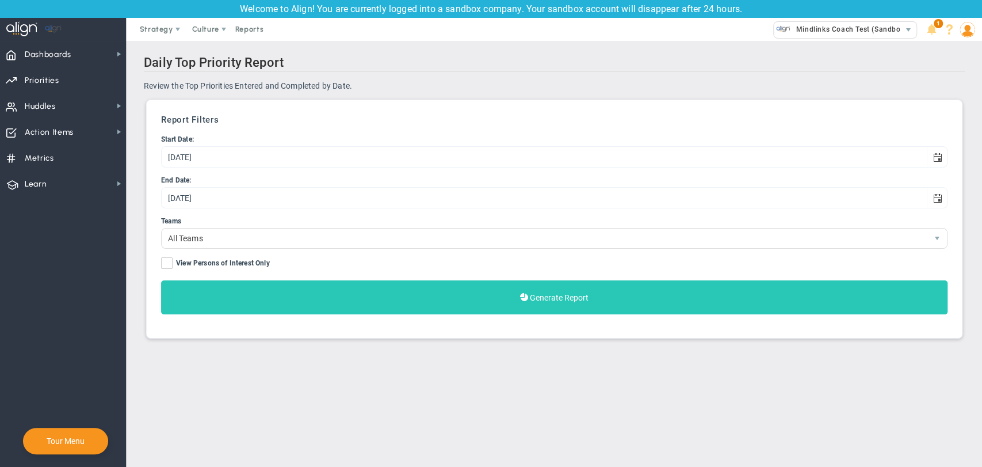
click at [230, 289] on button "Generate Report" at bounding box center [554, 297] width 787 height 34
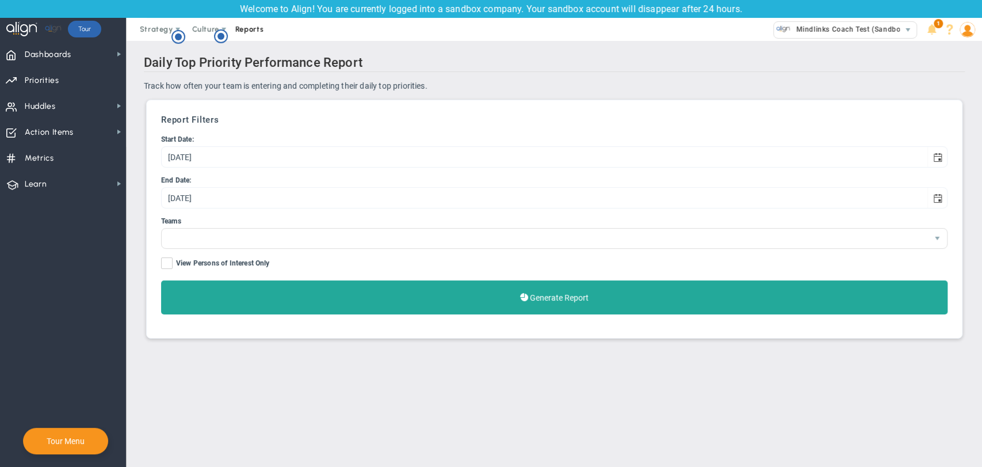
click at [247, 24] on span "Reports" at bounding box center [250, 29] width 40 height 23
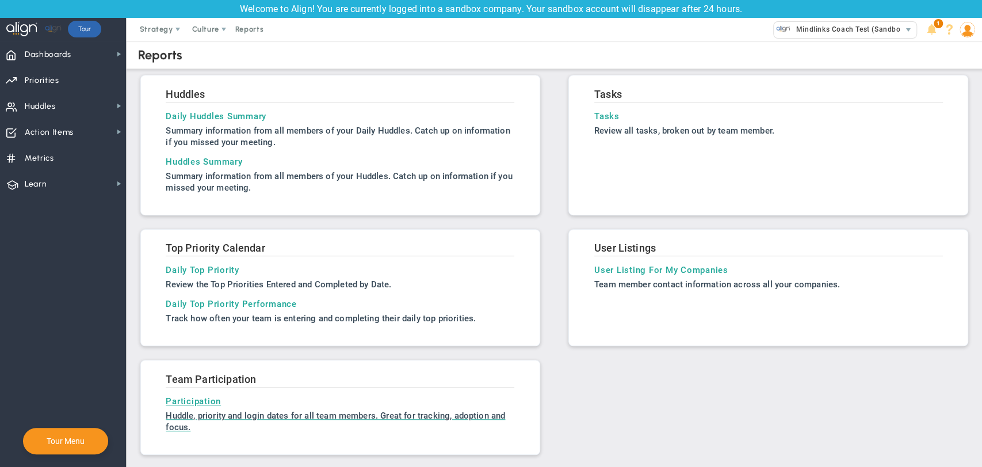
click at [216, 399] on h3 "Participation" at bounding box center [340, 401] width 349 height 10
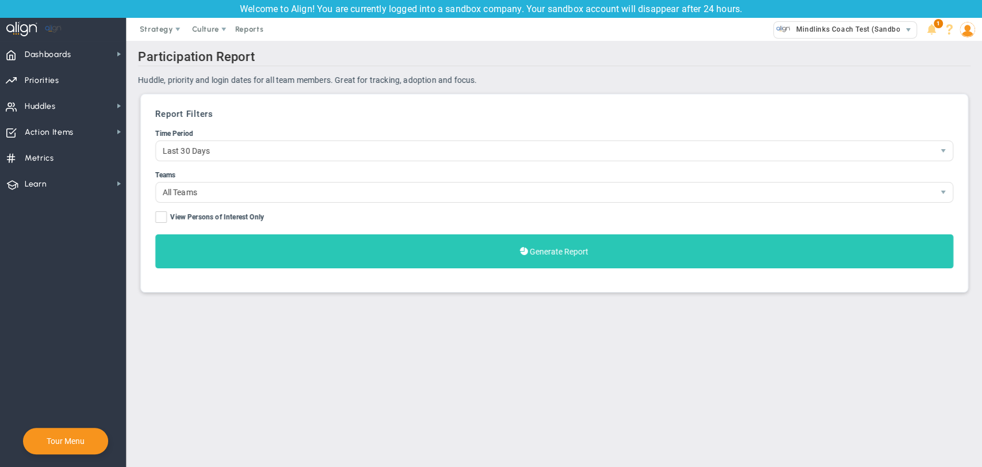
click at [398, 240] on button "Generate Report" at bounding box center [554, 251] width 798 height 34
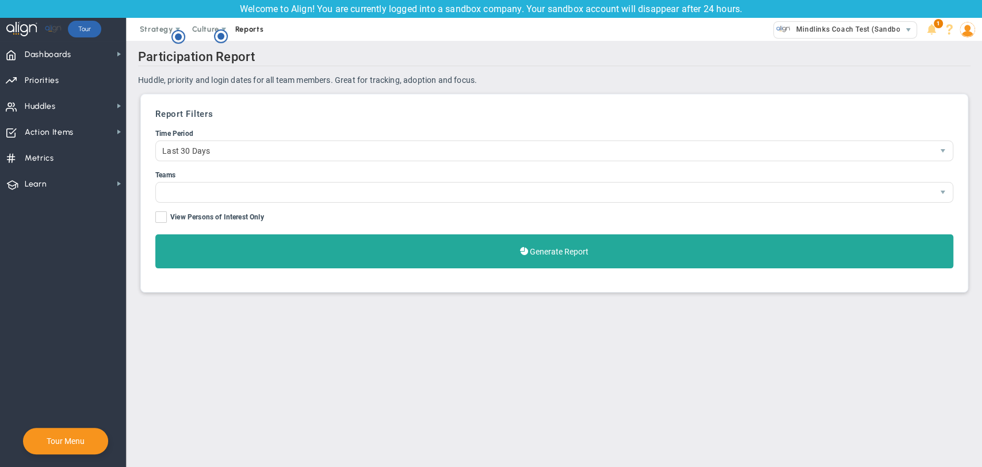
click at [242, 36] on span "Reports" at bounding box center [250, 29] width 40 height 23
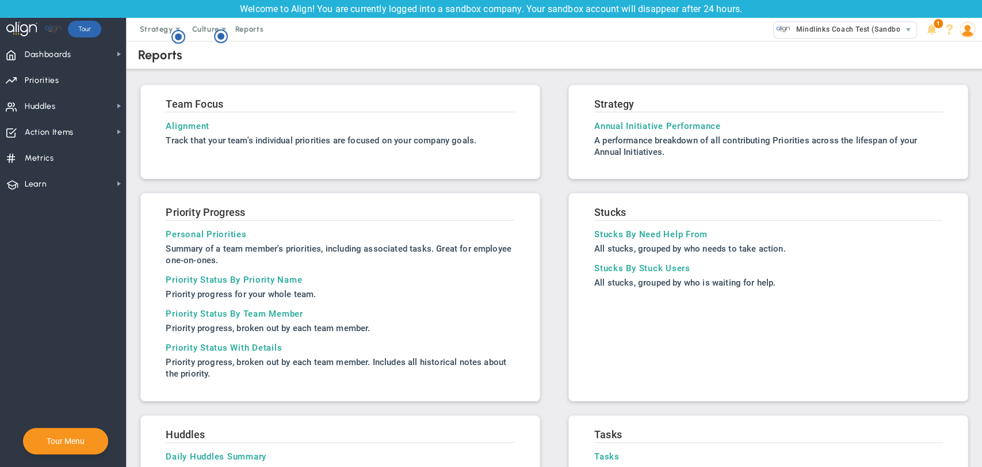
click at [959, 33] on span at bounding box center [968, 29] width 18 height 23
click at [948, 76] on span "Contact your Advisor" at bounding box center [934, 75] width 93 height 23
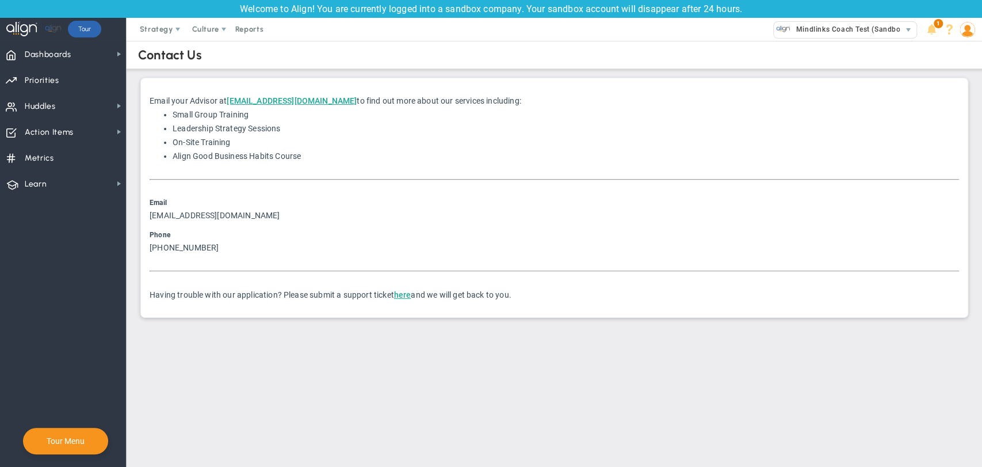
click at [969, 32] on img at bounding box center [968, 30] width 16 height 16
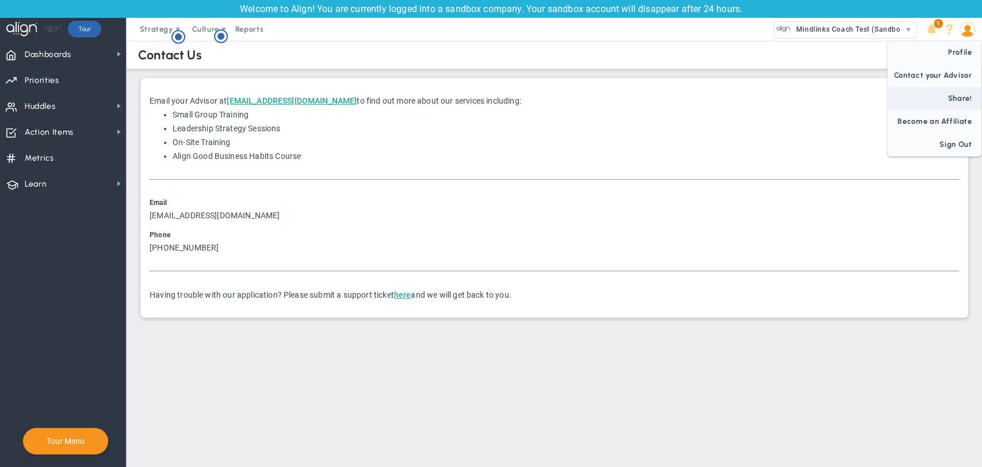
click at [948, 99] on span "Share!" at bounding box center [934, 98] width 93 height 23
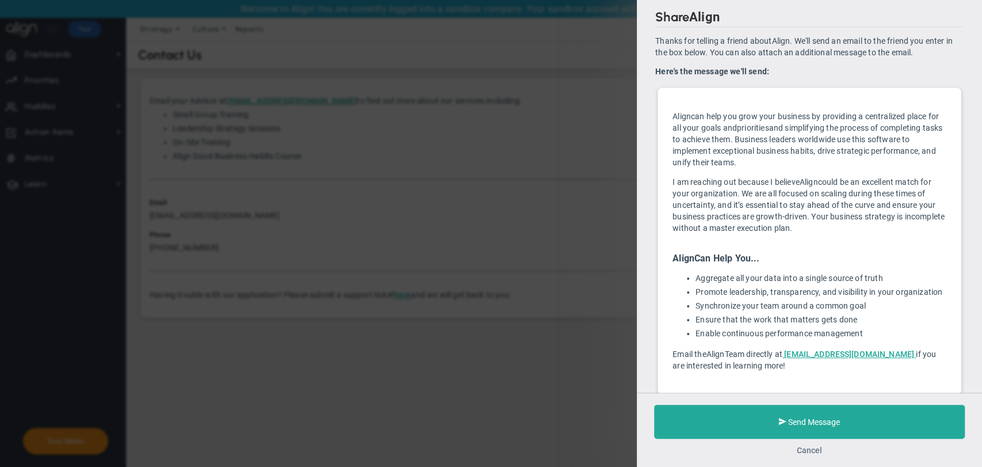
click at [819, 451] on button "Cancel" at bounding box center [809, 449] width 25 height 9
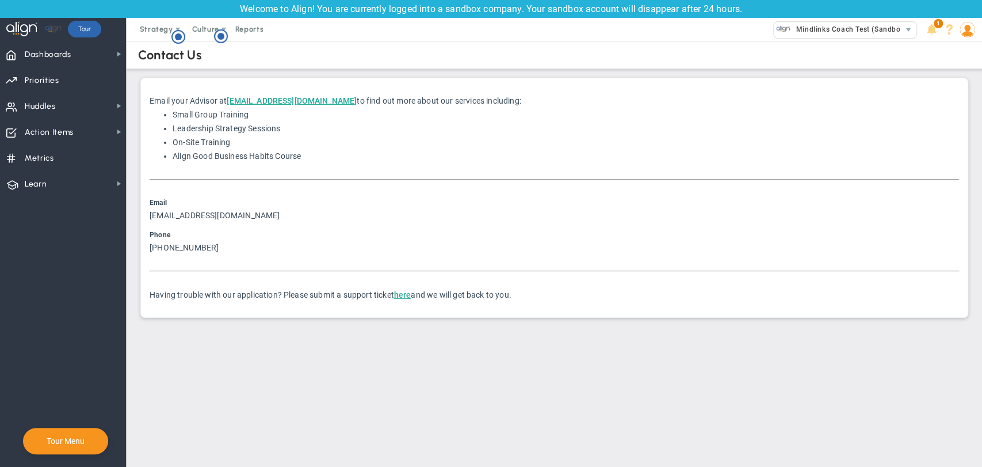
click at [975, 30] on img at bounding box center [968, 30] width 16 height 16
click at [957, 127] on span "Become an Affiliate" at bounding box center [934, 121] width 93 height 23
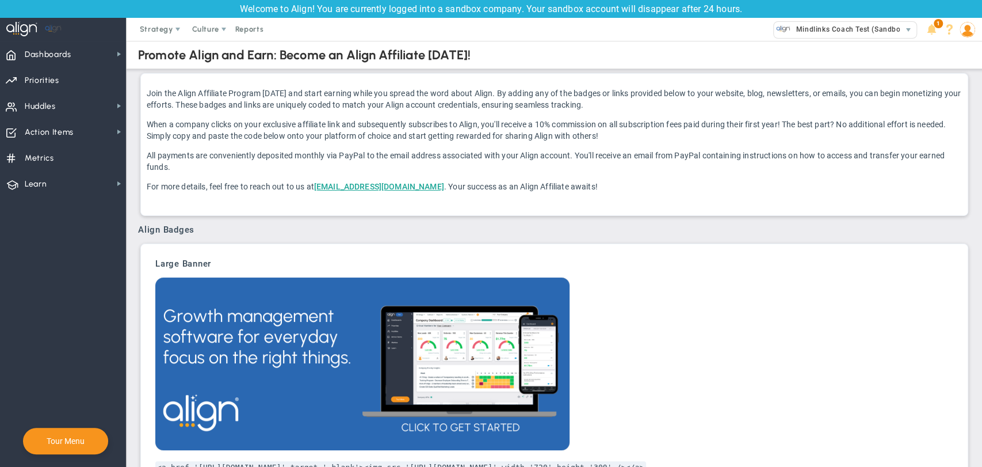
click at [969, 29] on img at bounding box center [968, 30] width 16 height 16
click at [499, 131] on p "When a company clicks on your exclusive affiliate link and subsequently subscri…" at bounding box center [554, 130] width 815 height 23
click at [53, 105] on span "Huddles" at bounding box center [40, 106] width 31 height 24
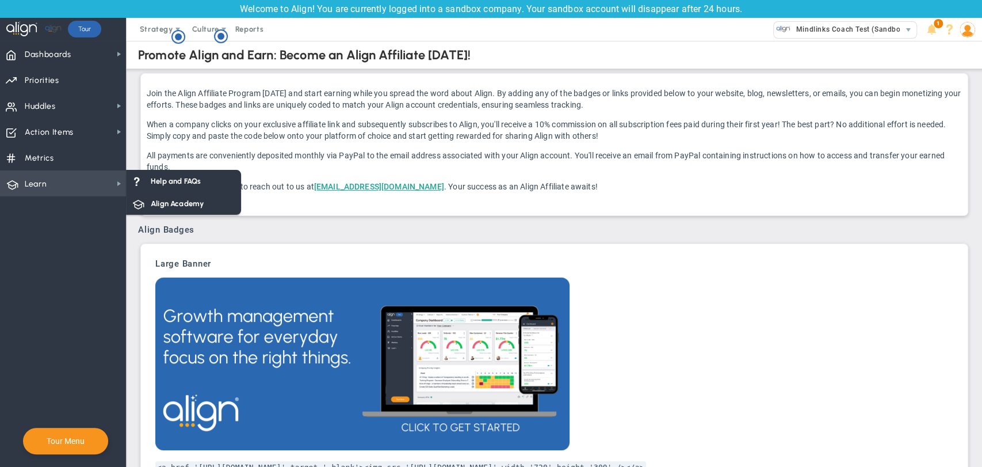
click at [110, 179] on span "Learn Learn" at bounding box center [63, 183] width 126 height 26
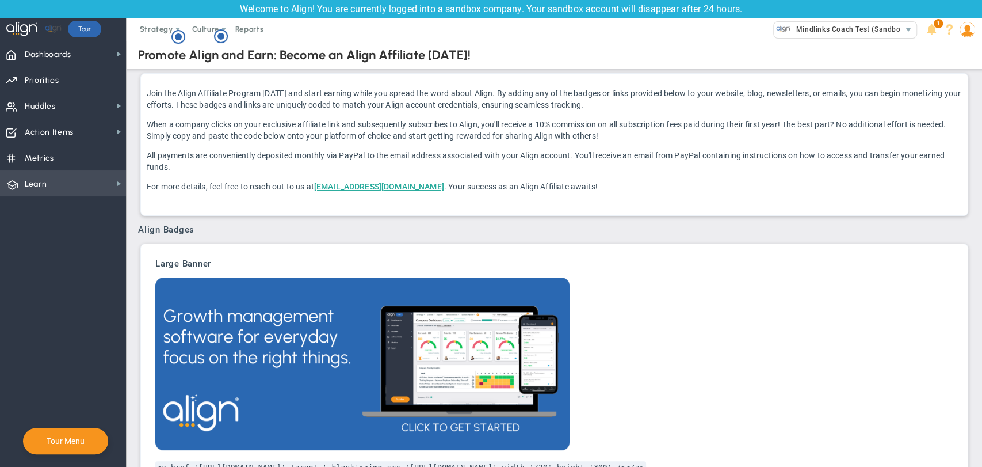
click at [110, 179] on span "Learn Learn" at bounding box center [63, 183] width 126 height 26
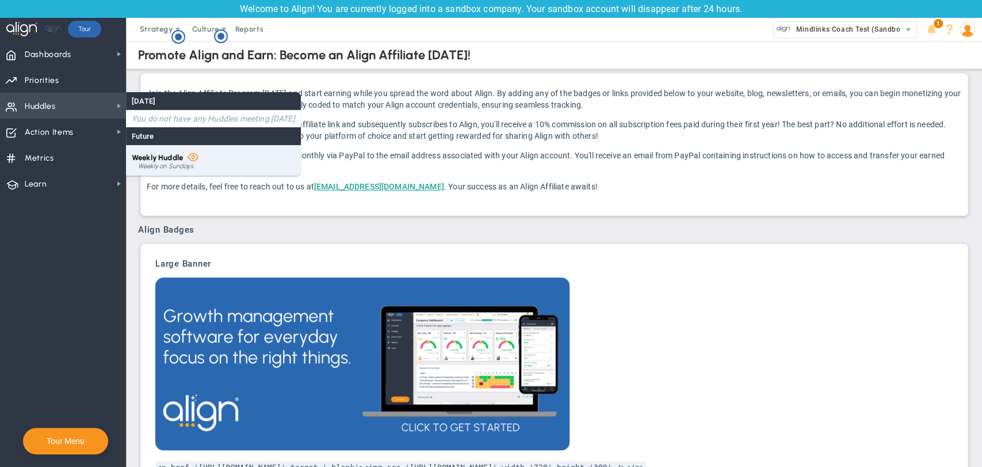
click at [157, 154] on span "Weekly Huddle" at bounding box center [157, 157] width 51 height 9
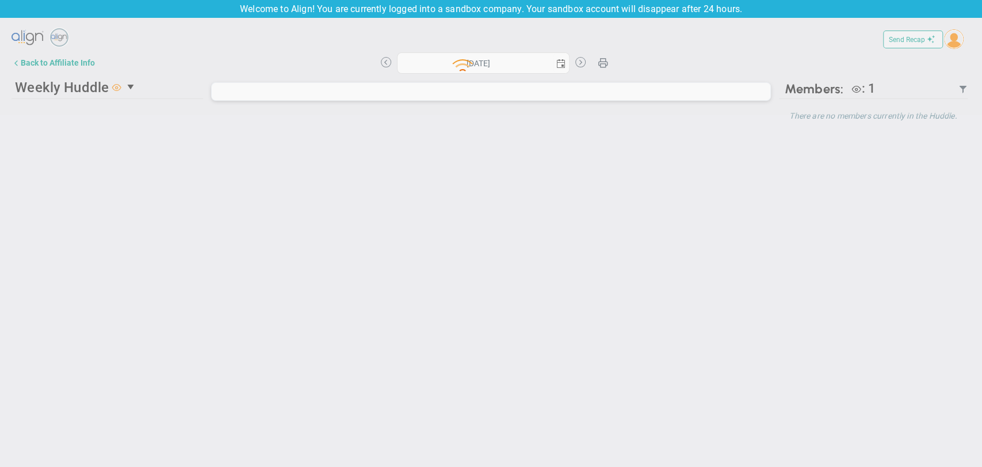
type input "[DATE]"
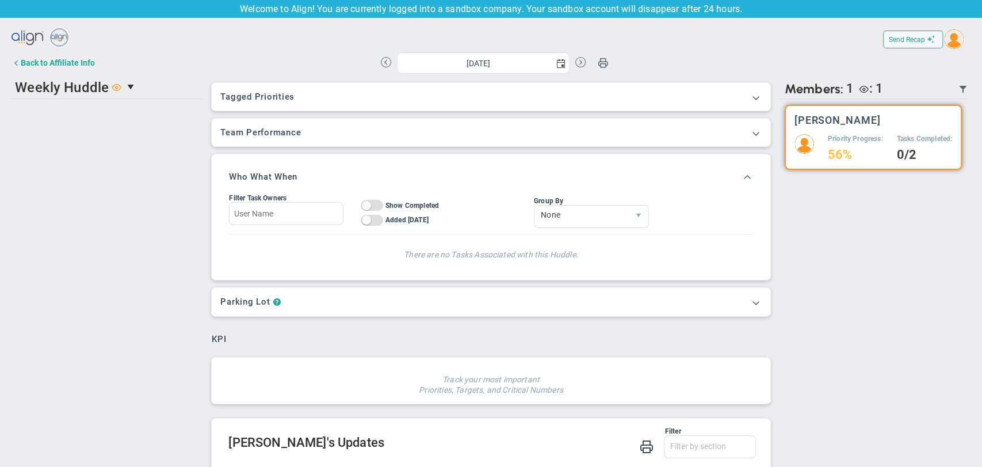
click at [944, 47] on img at bounding box center [954, 39] width 20 height 20
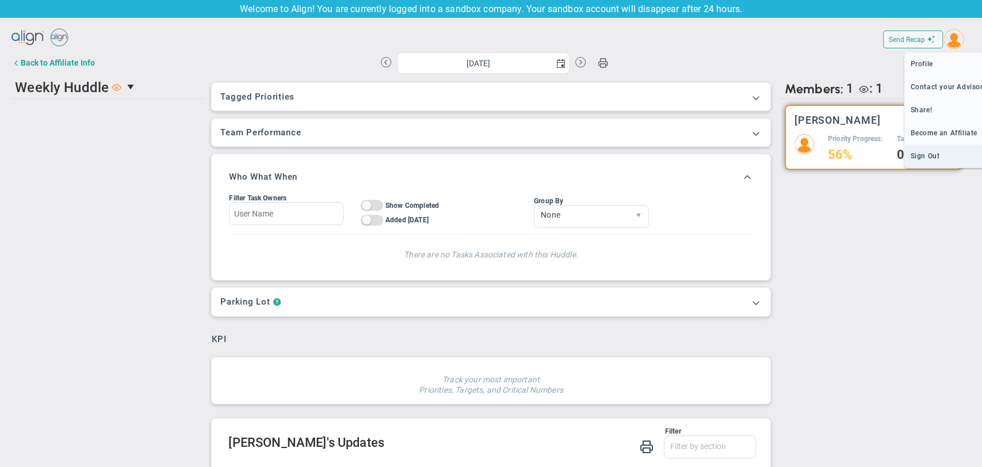
click at [925, 158] on span "Sign Out" at bounding box center [947, 155] width 87 height 23
